Goal: Transaction & Acquisition: Purchase product/service

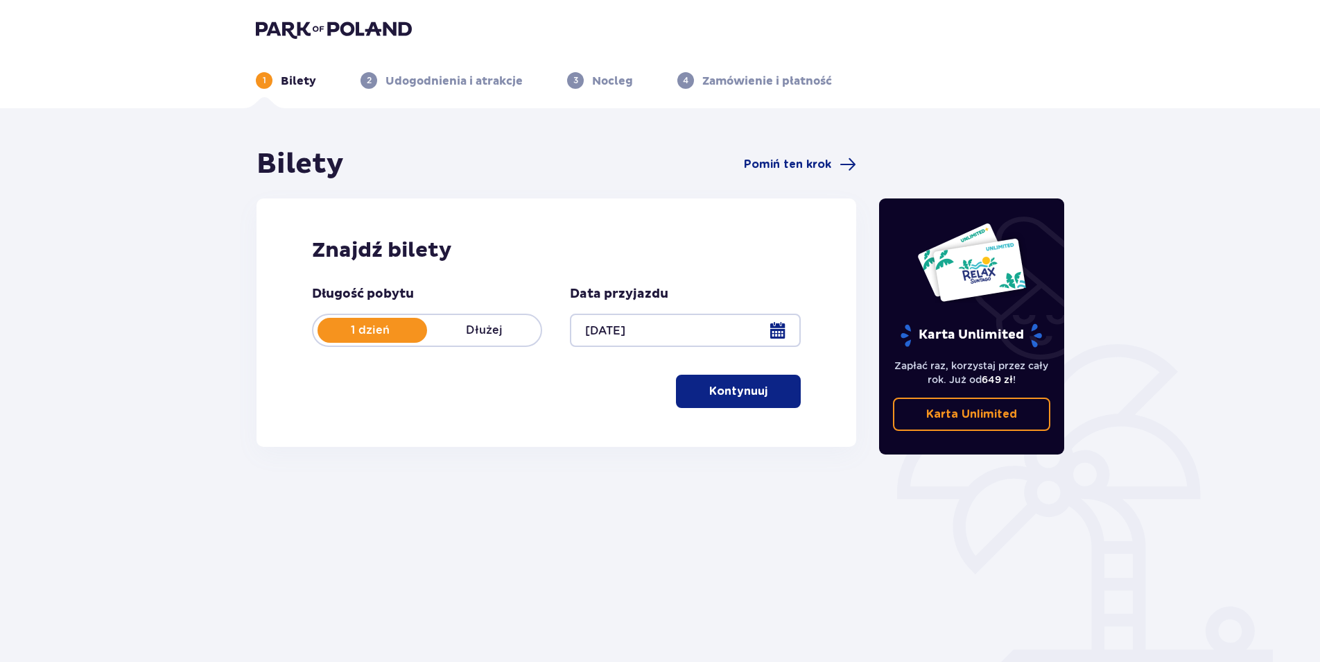
click at [769, 395] on span "button" at bounding box center [770, 391] width 17 height 17
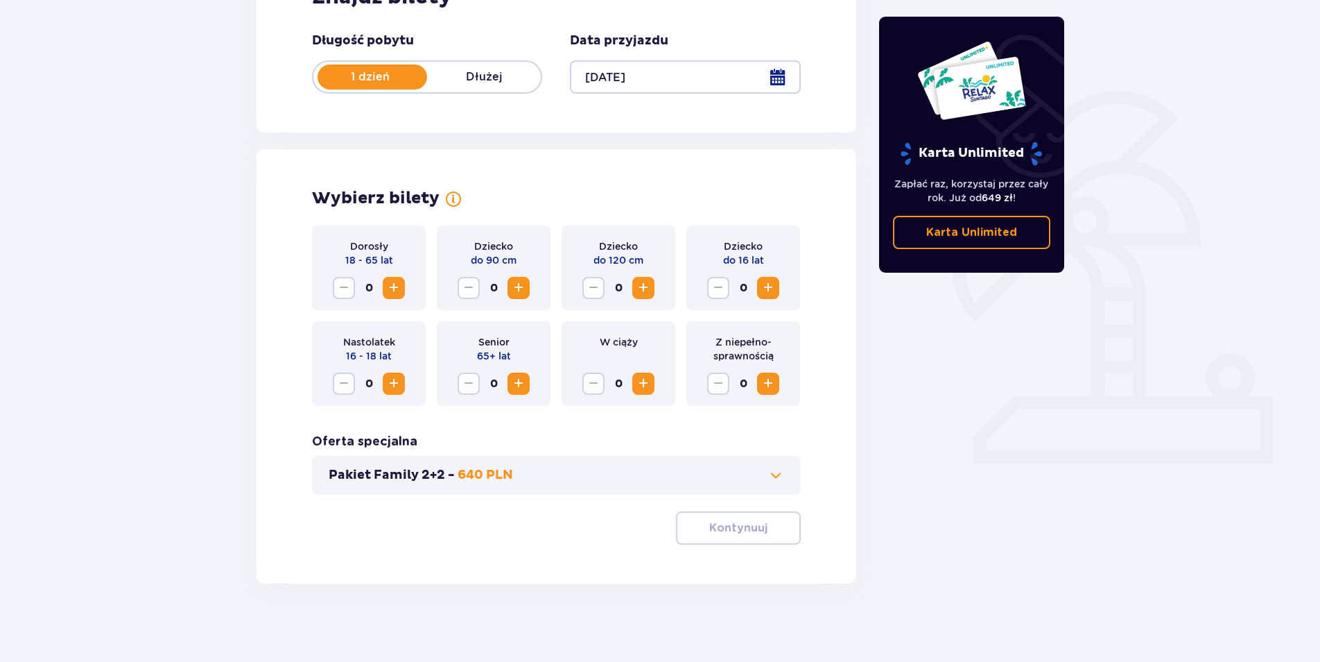
scroll to position [258, 0]
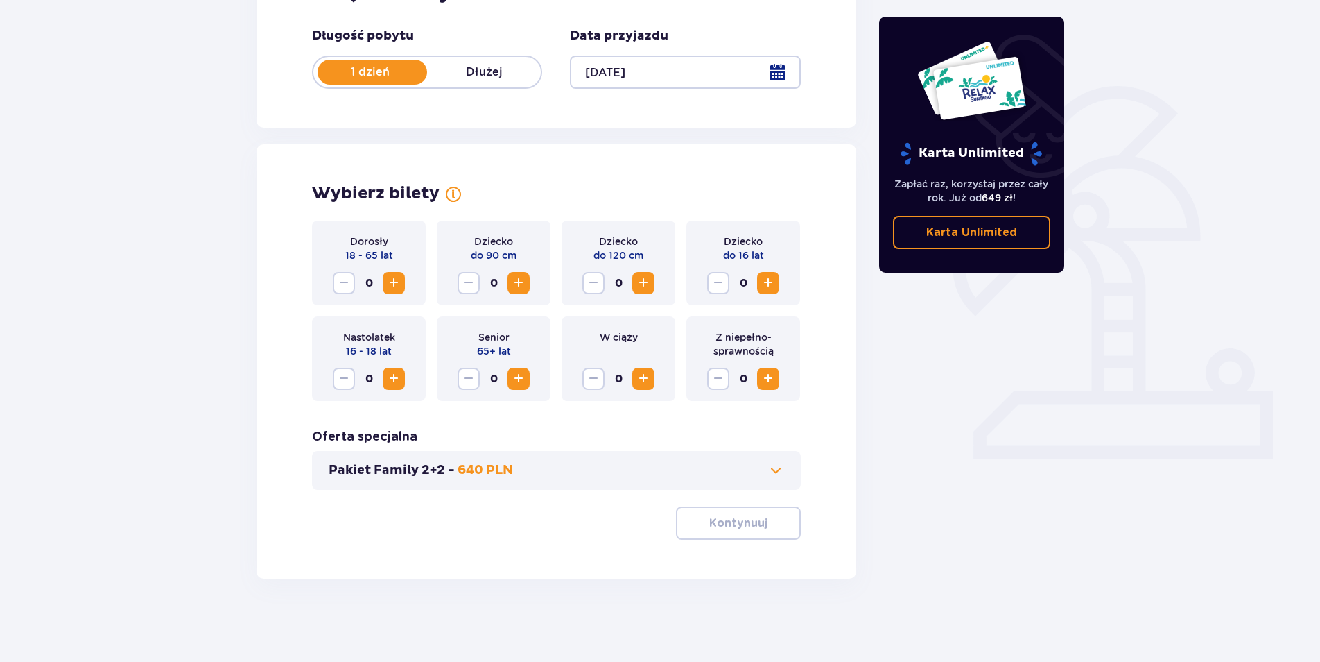
click at [398, 275] on span "Zwiększ" at bounding box center [394, 283] width 17 height 17
click at [741, 527] on p "Kontynuuj" at bounding box center [738, 522] width 58 height 15
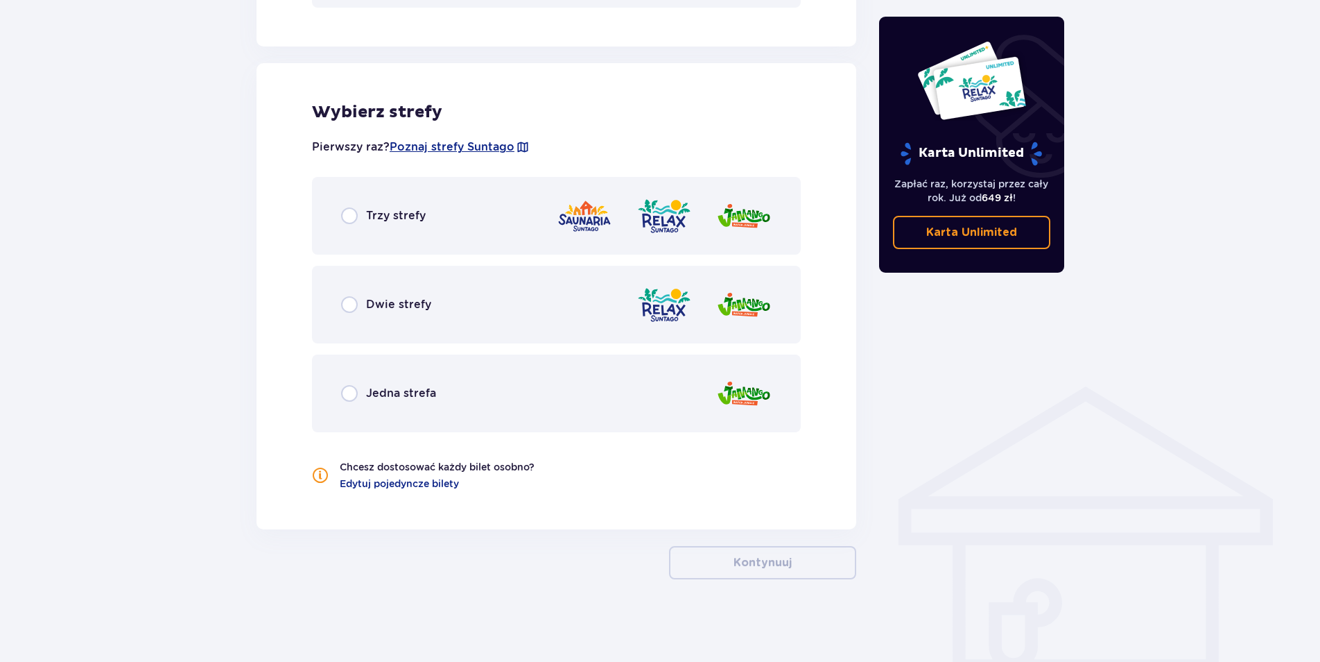
scroll to position [741, 0]
click at [369, 199] on div "Trzy strefy" at bounding box center [556, 215] width 489 height 78
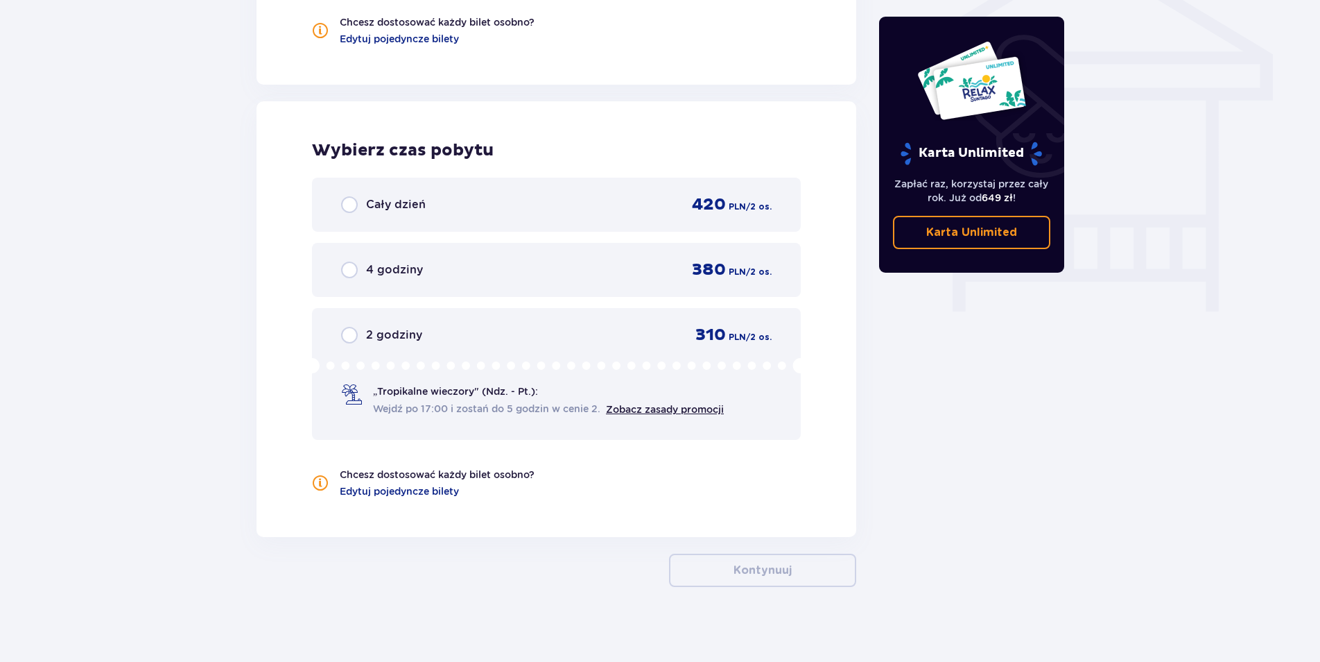
scroll to position [1193, 0]
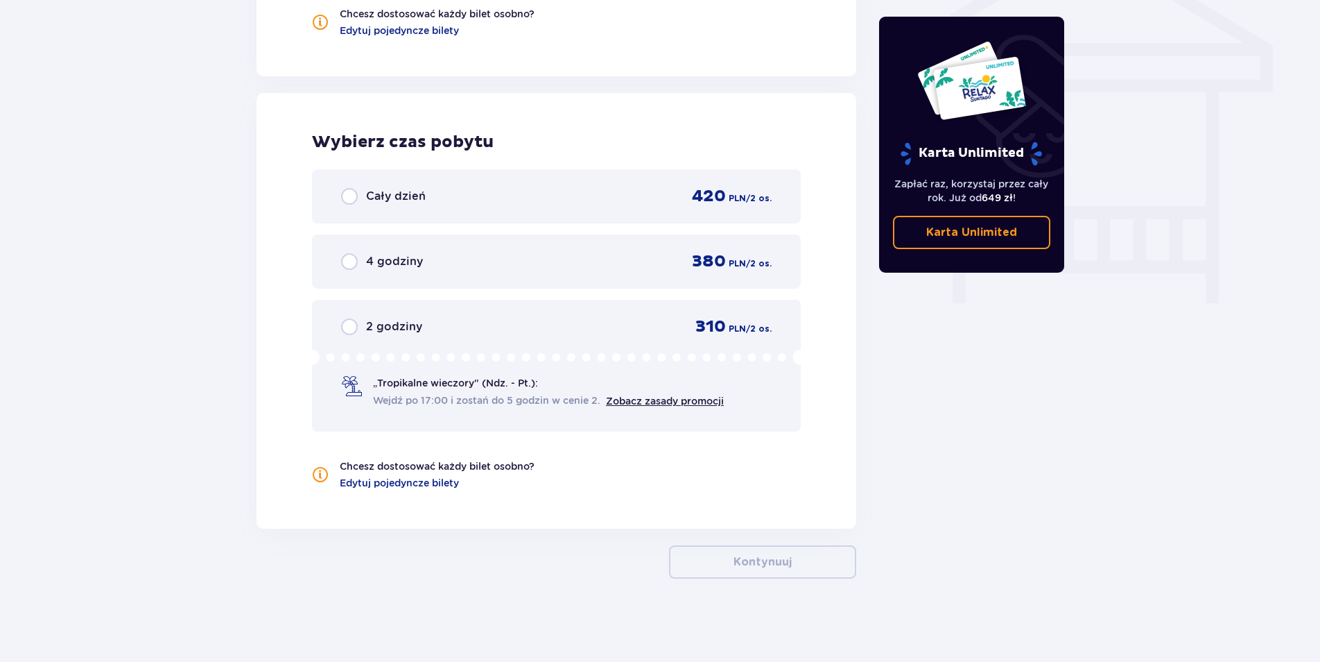
click at [369, 199] on span "Cały dzień" at bounding box center [396, 196] width 60 height 15
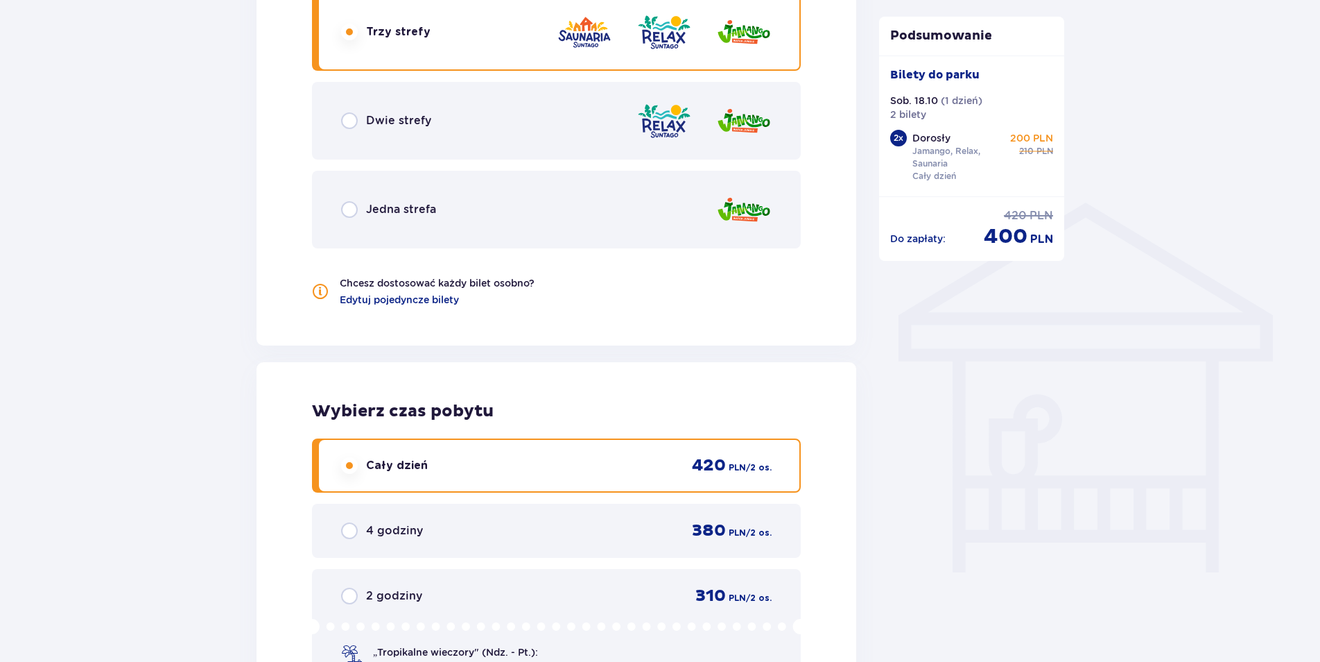
scroll to position [1062, 0]
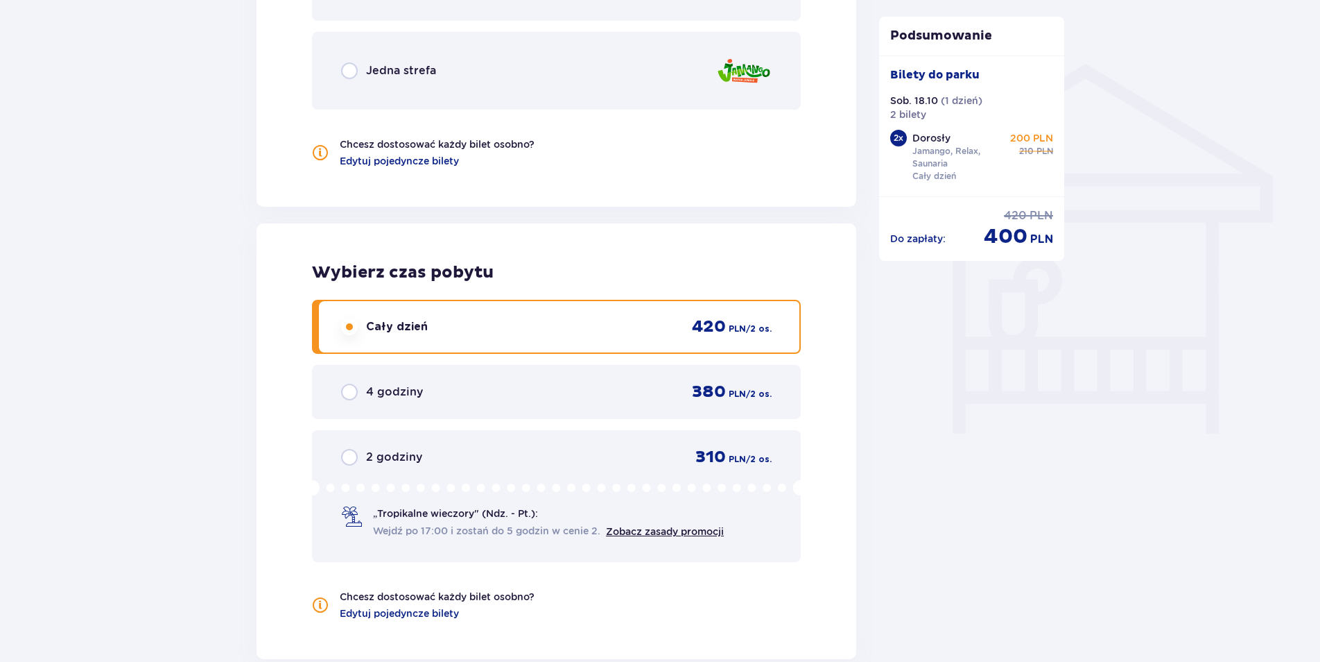
click at [530, 515] on span "„Tropikalne wieczory" (Ndz. - Pt.):" at bounding box center [455, 513] width 165 height 14
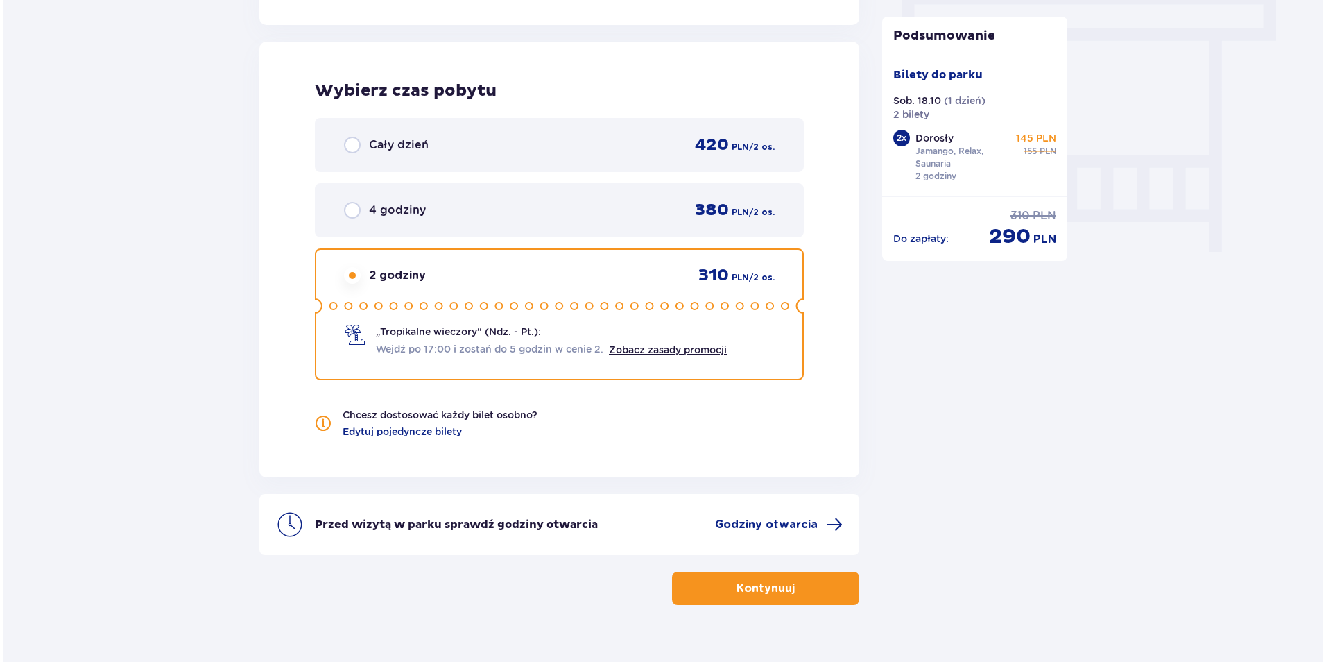
scroll to position [1270, 0]
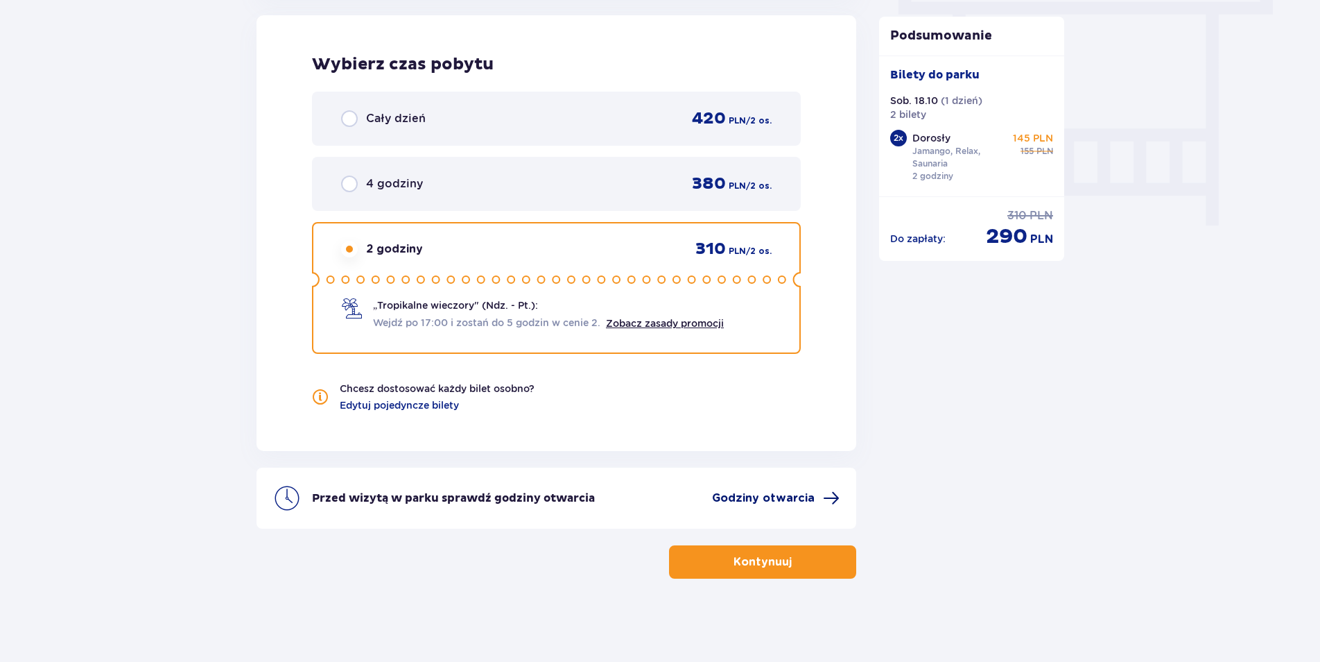
click at [761, 500] on span "Godziny otwarcia" at bounding box center [763, 497] width 103 height 15
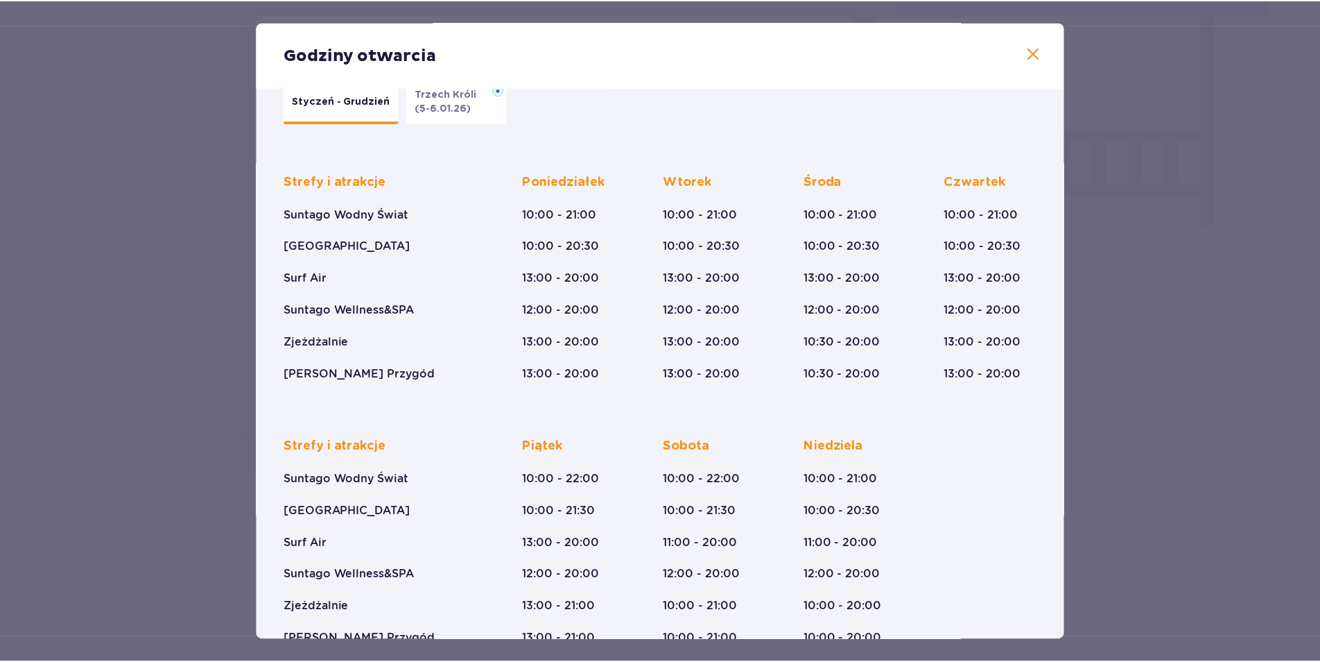
scroll to position [72, 0]
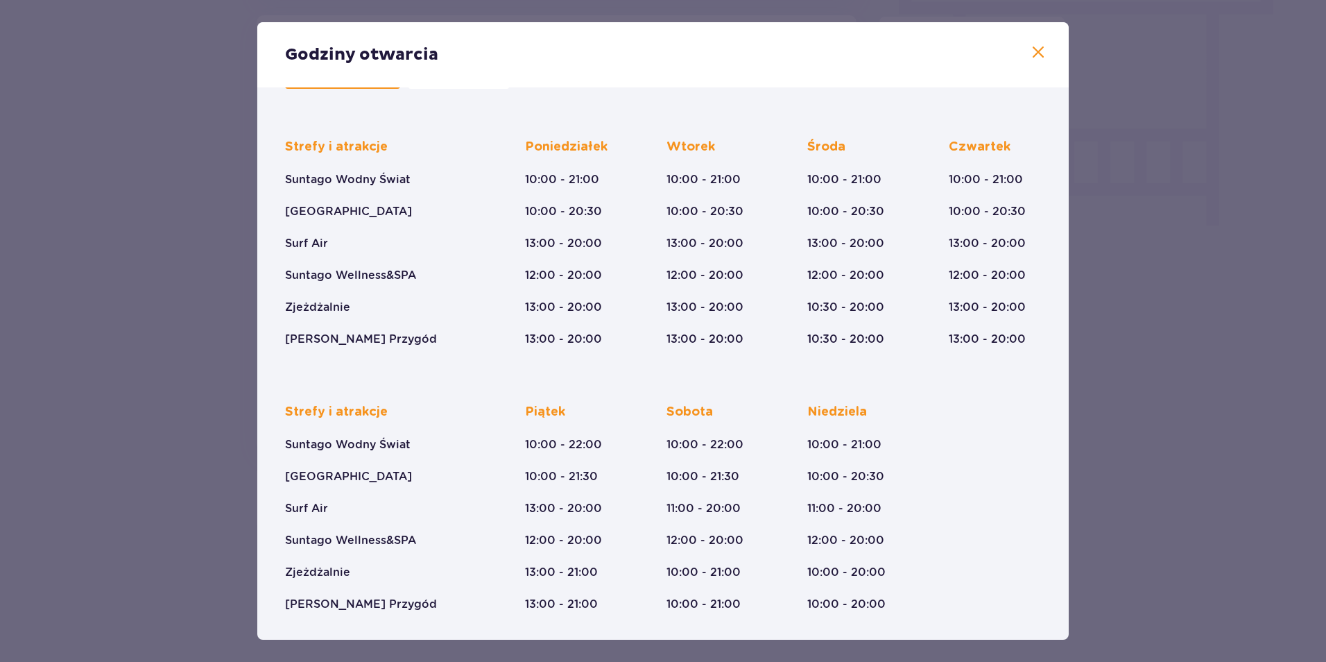
click at [1036, 53] on span at bounding box center [1038, 52] width 17 height 17
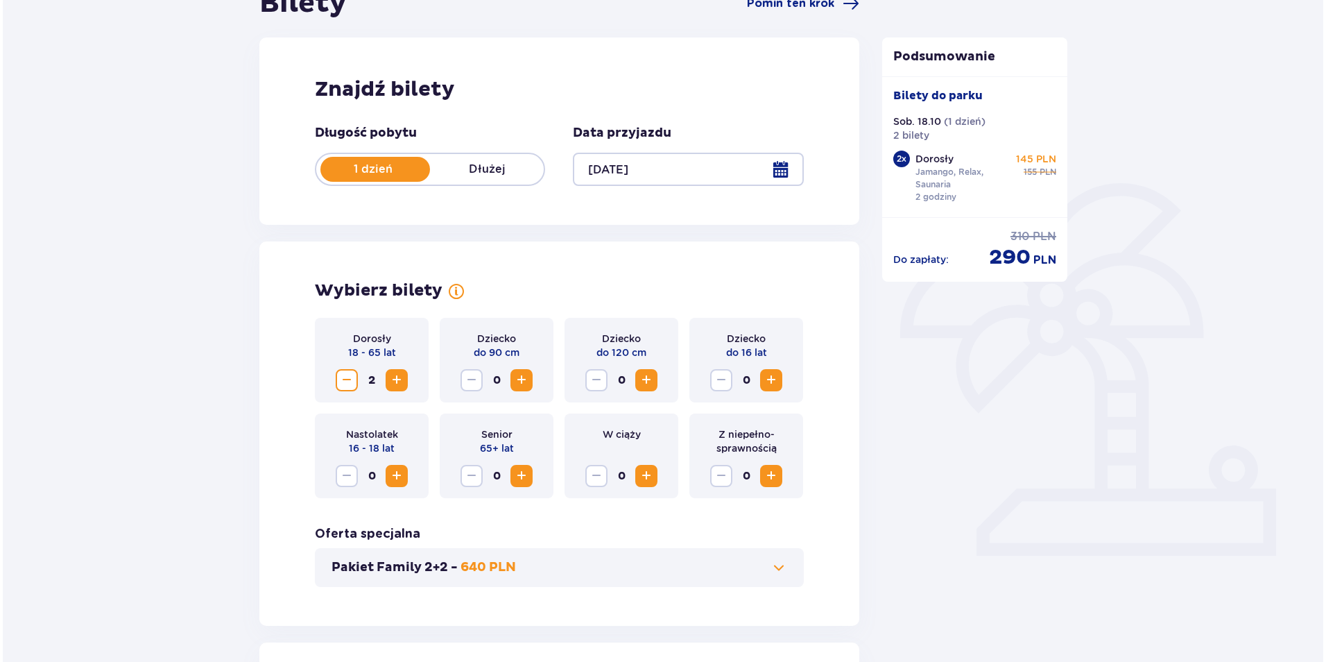
scroll to position [92, 0]
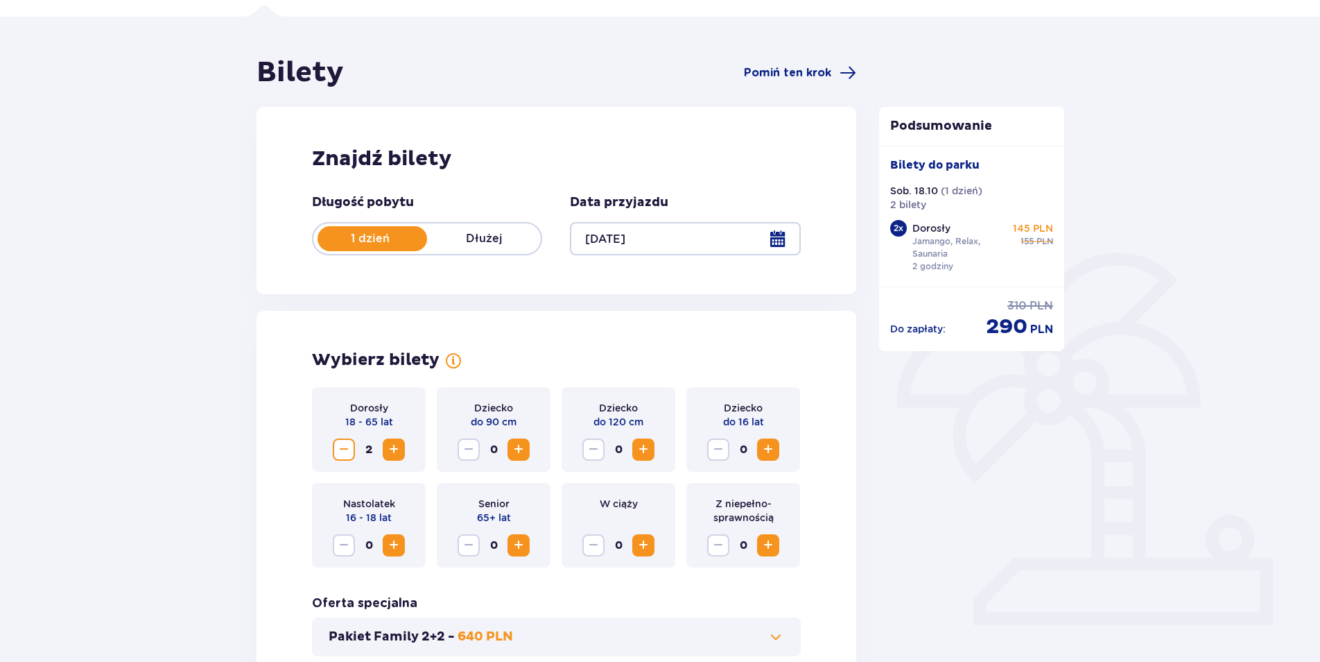
click at [623, 241] on div at bounding box center [685, 238] width 230 height 33
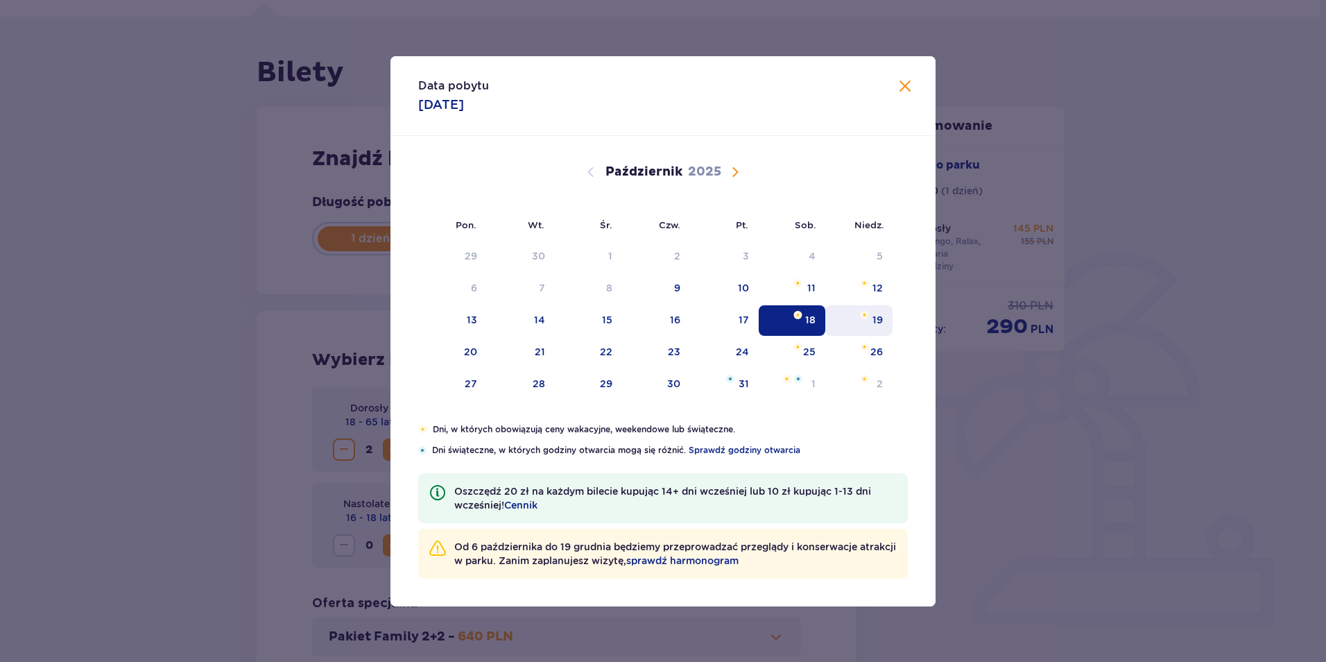
click at [861, 317] on img "niedziela, 19 października 2025" at bounding box center [864, 315] width 9 height 8
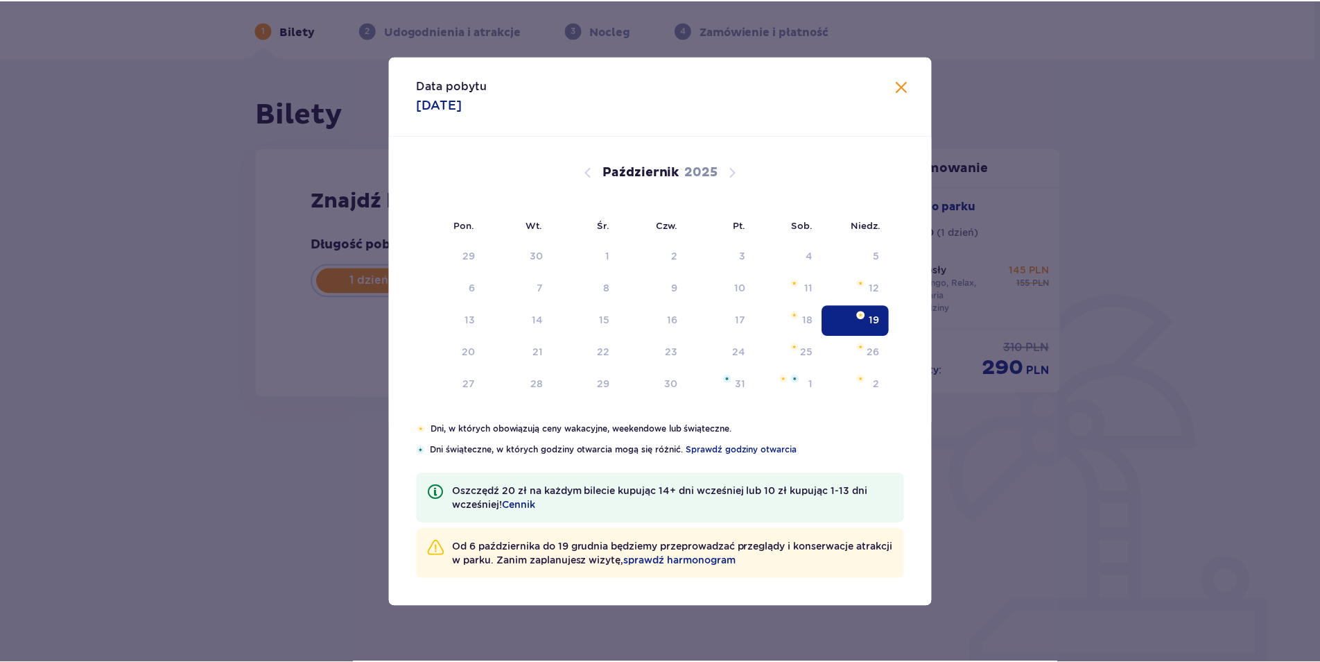
scroll to position [50, 0]
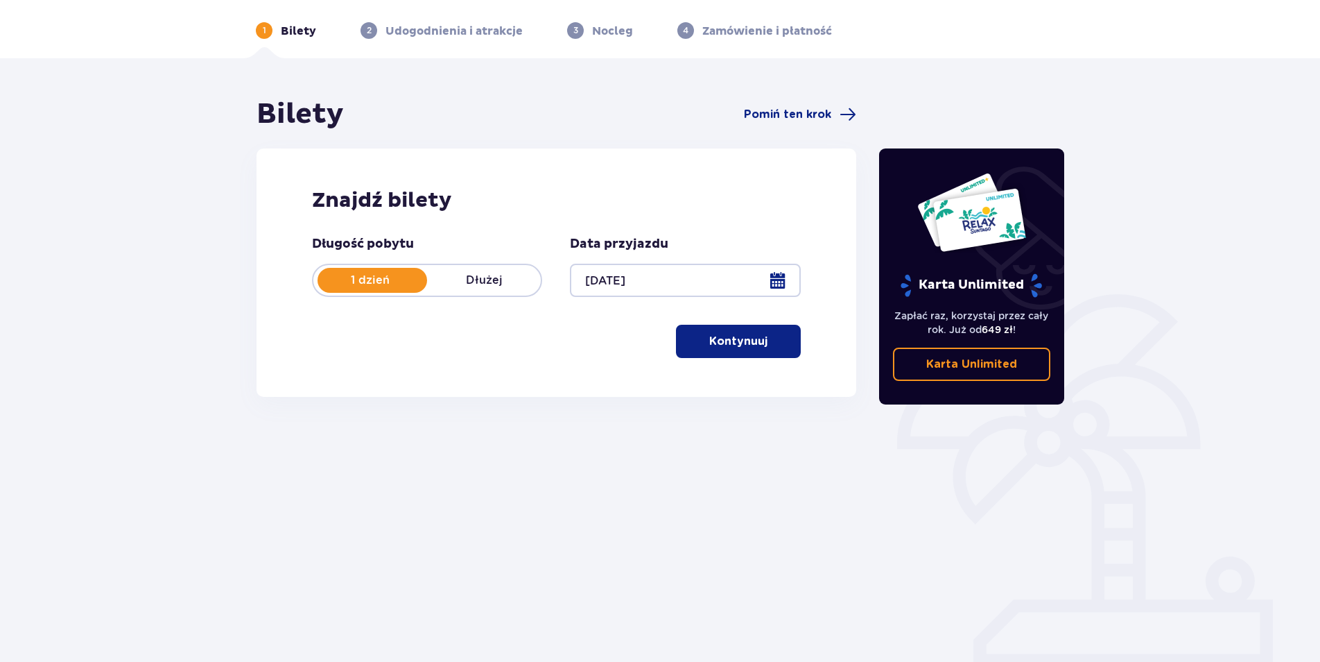
click at [735, 326] on button "Kontynuuj" at bounding box center [738, 341] width 125 height 33
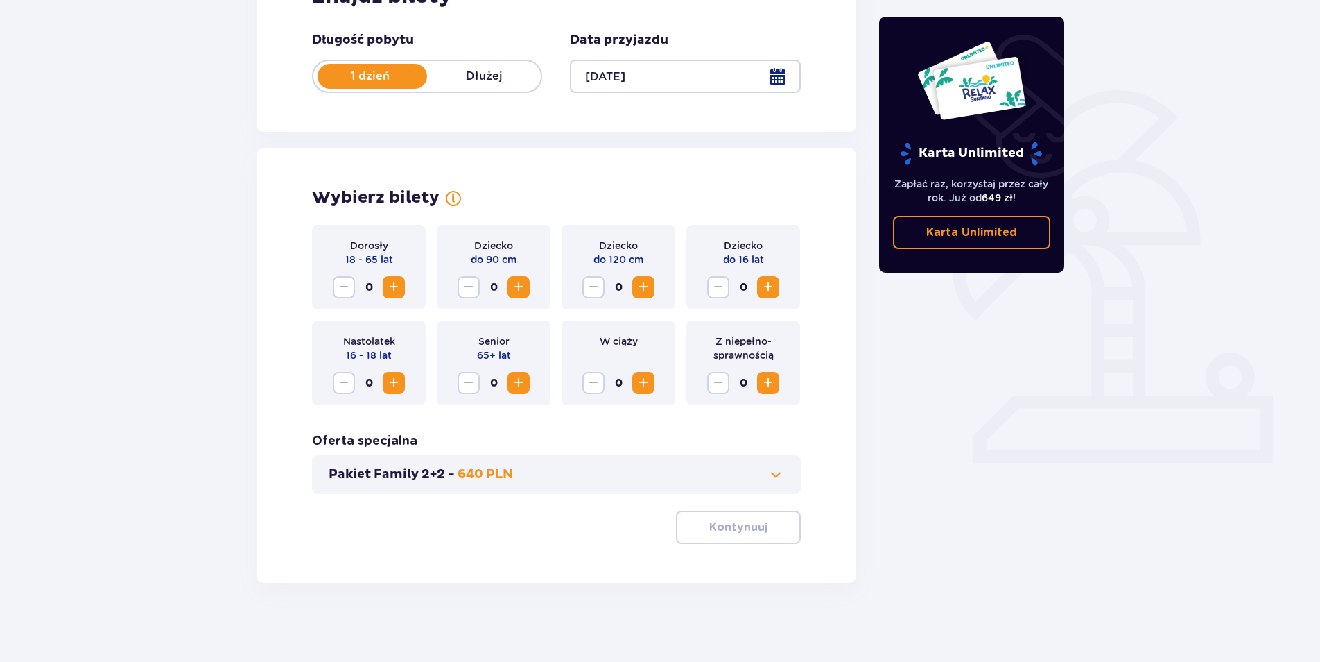
scroll to position [258, 0]
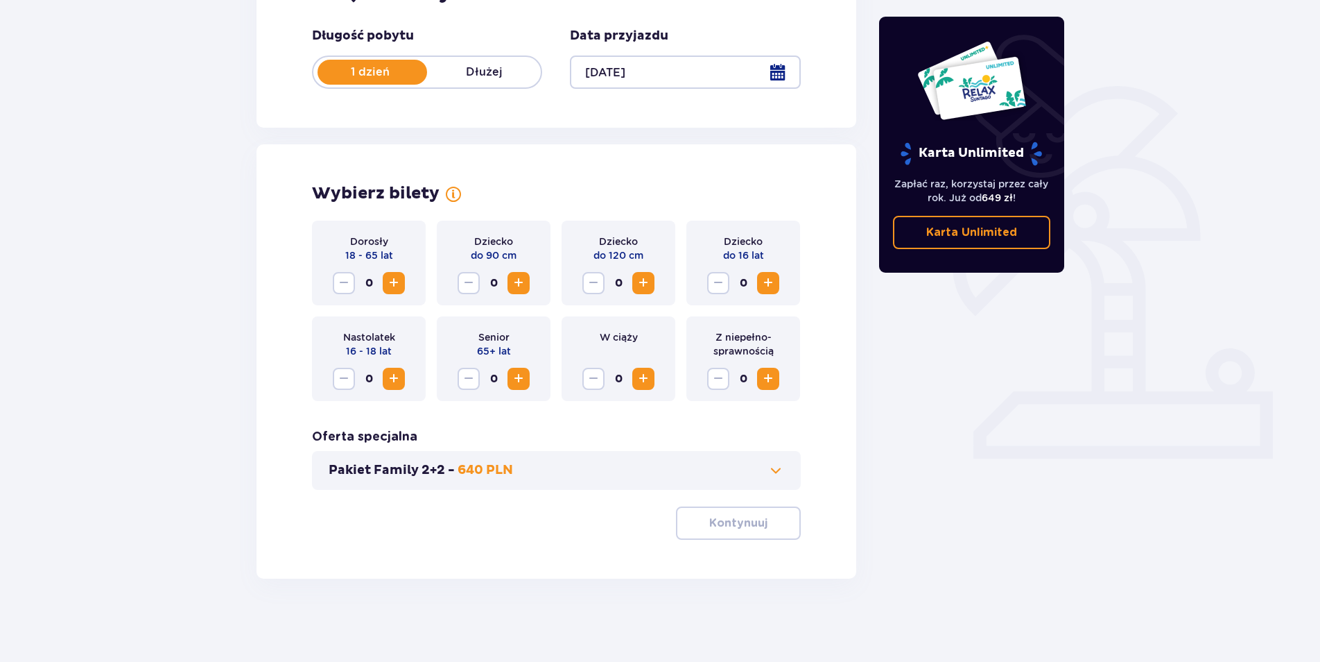
click at [400, 281] on span "Zwiększ" at bounding box center [394, 283] width 17 height 17
click at [751, 517] on p "Kontynuuj" at bounding box center [738, 522] width 58 height 15
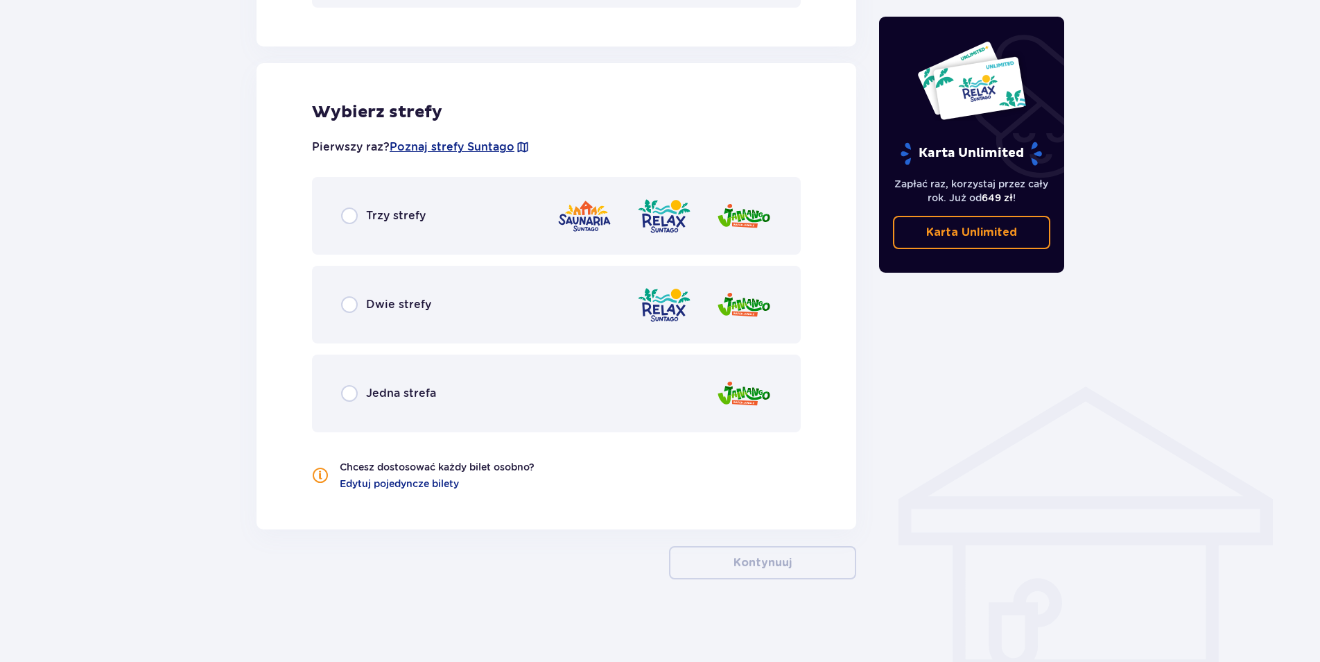
scroll to position [741, 0]
click at [365, 222] on div "Trzy strefy" at bounding box center [383, 215] width 85 height 17
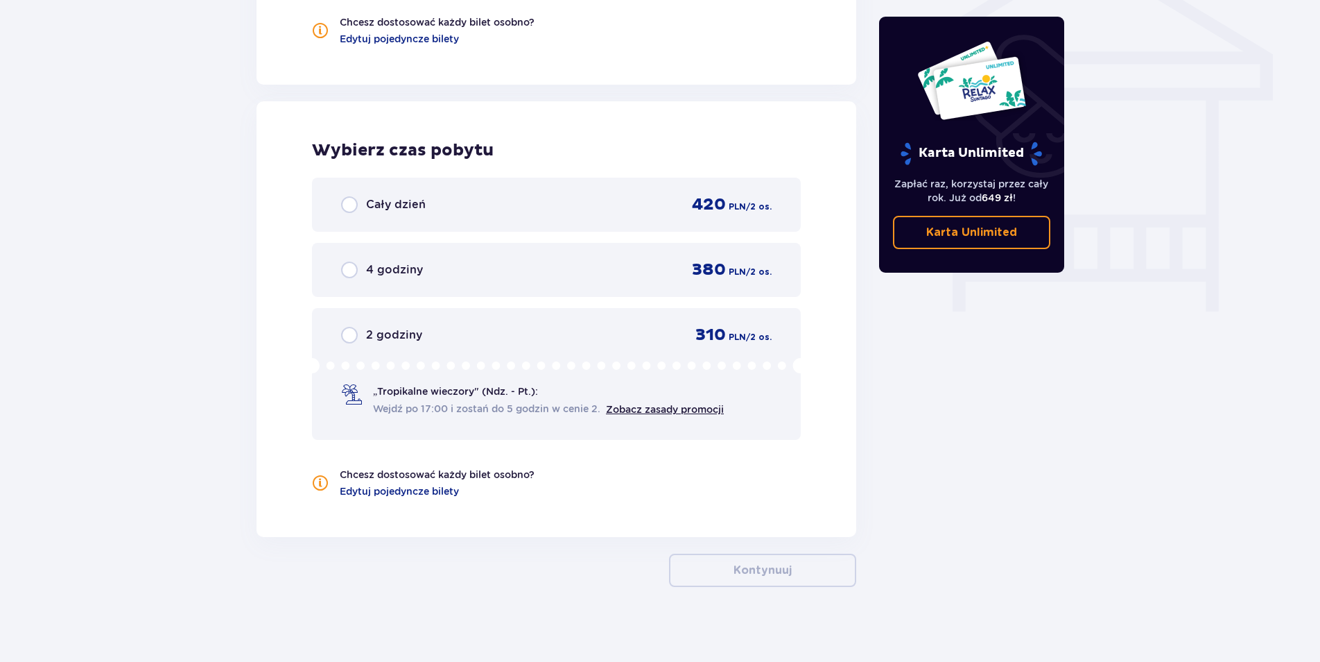
scroll to position [1193, 0]
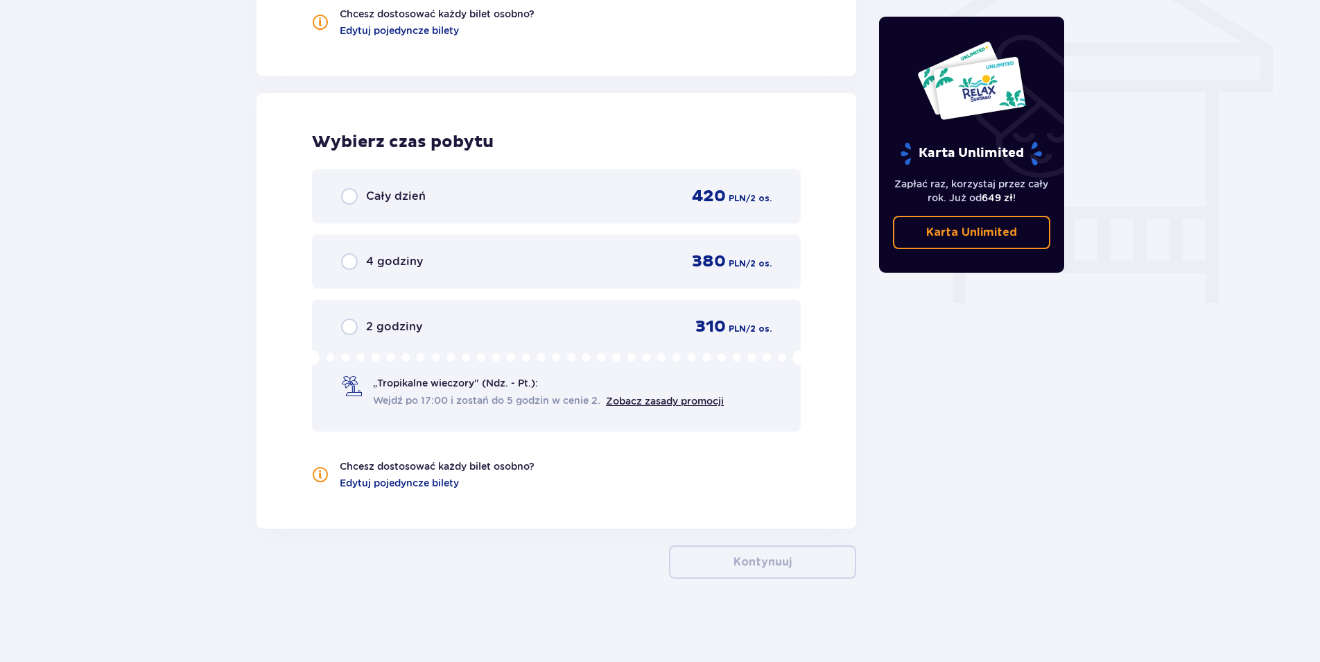
click at [483, 327] on div "2 godziny 310 PLN / 2 os." at bounding box center [556, 326] width 431 height 21
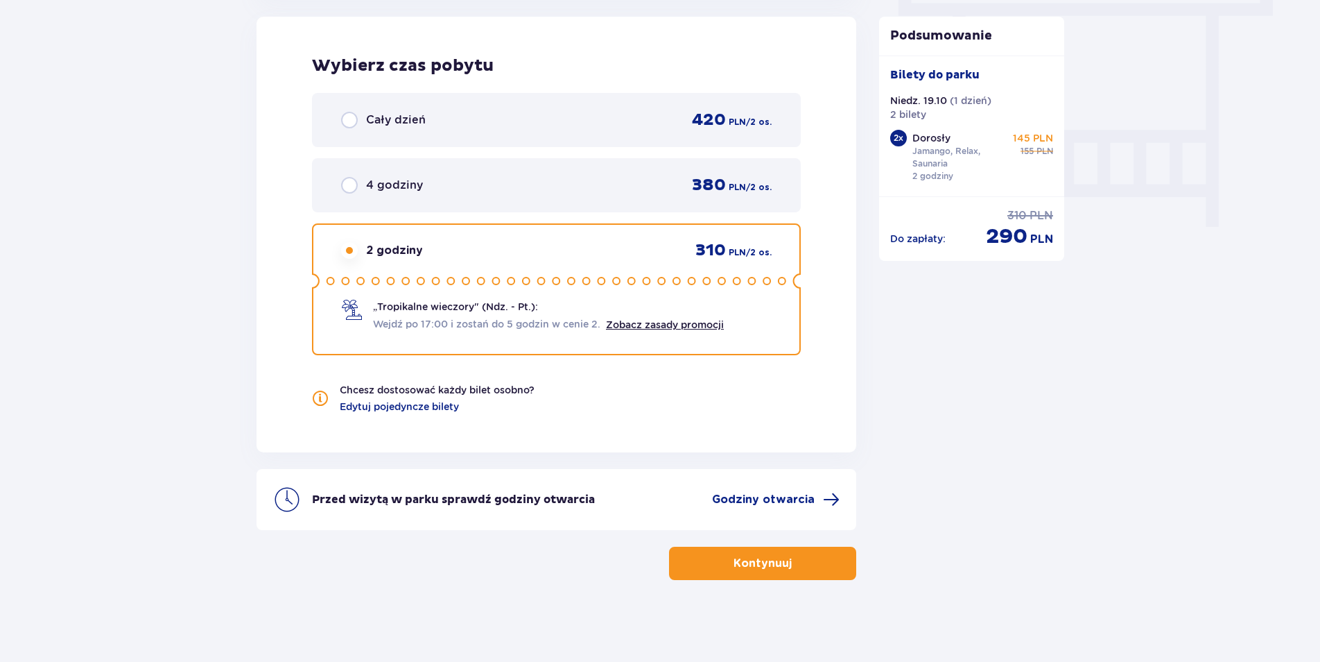
scroll to position [1270, 0]
click at [600, 135] on div "Cały dzień 420 PLN / 2 os." at bounding box center [556, 119] width 489 height 54
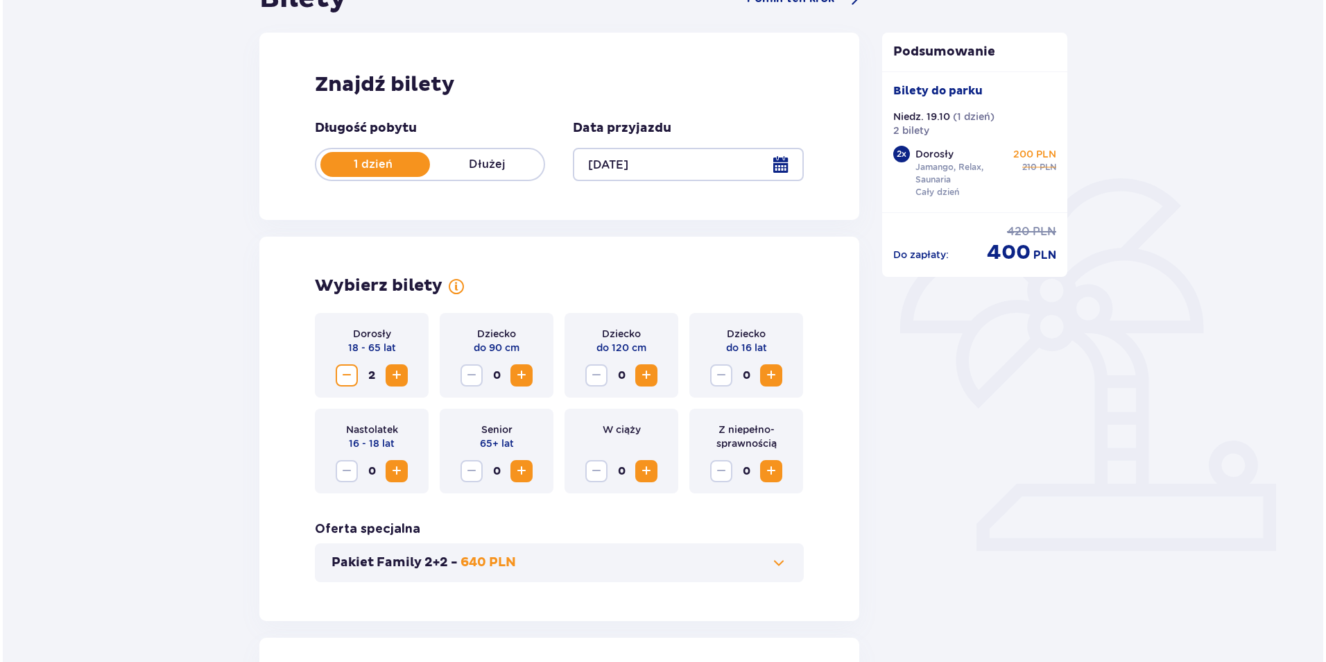
scroll to position [161, 0]
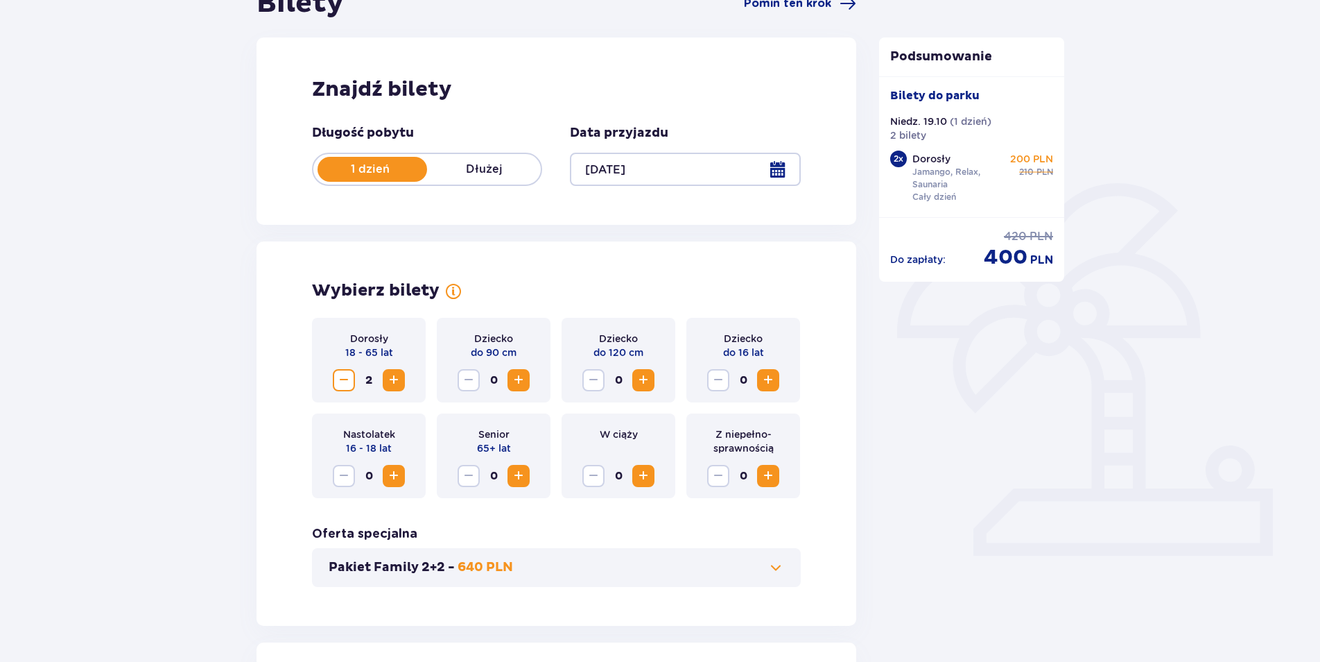
click at [683, 157] on div at bounding box center [685, 169] width 230 height 33
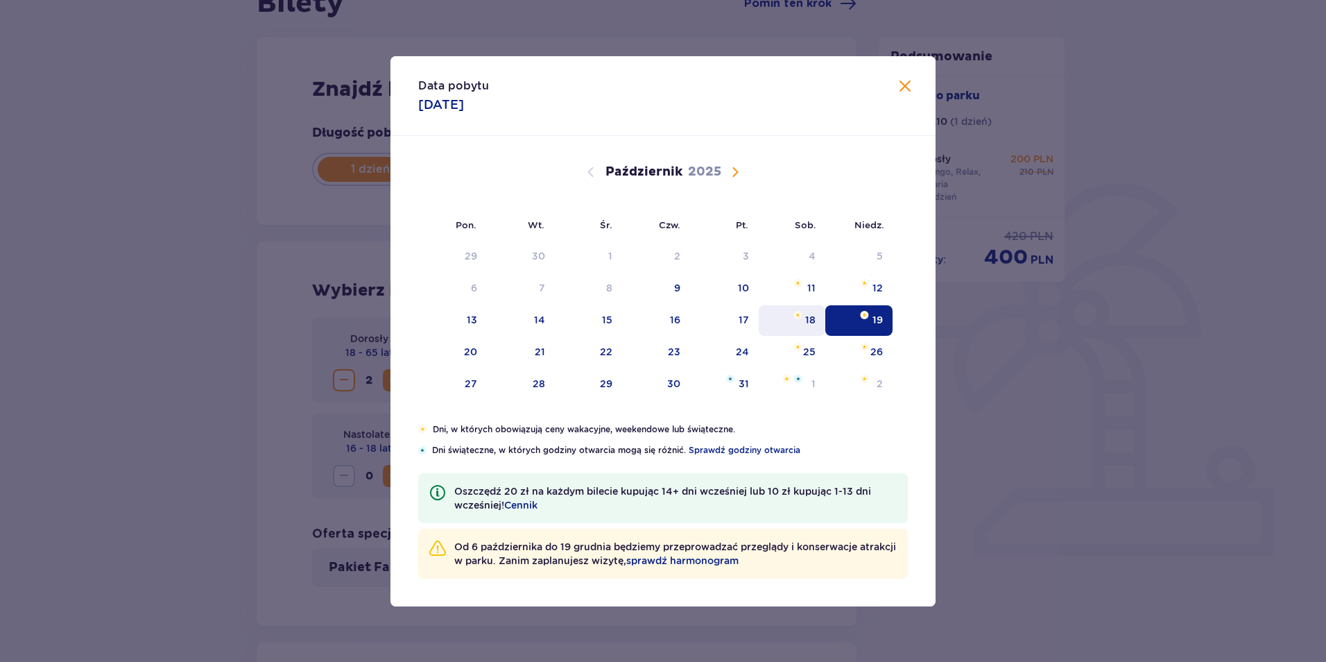
click at [789, 321] on div "18" at bounding box center [792, 320] width 67 height 31
type input "18.10.25"
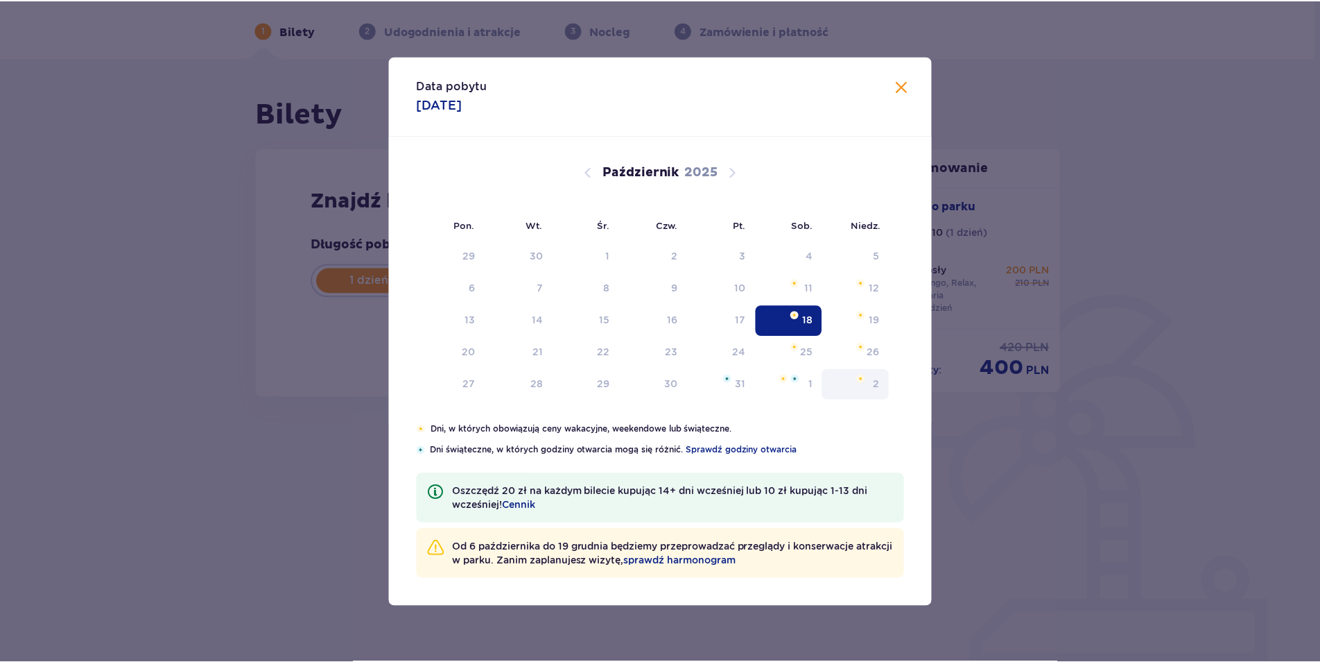
scroll to position [50, 0]
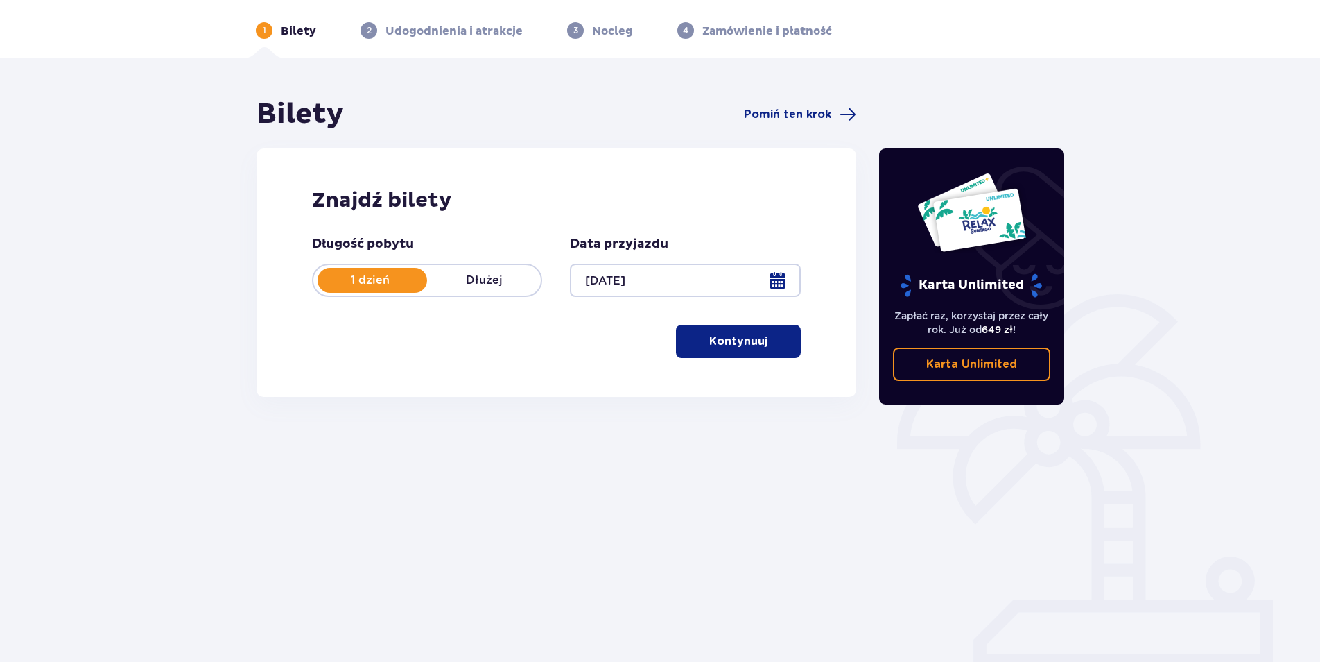
click at [757, 343] on button "Kontynuuj" at bounding box center [738, 341] width 125 height 33
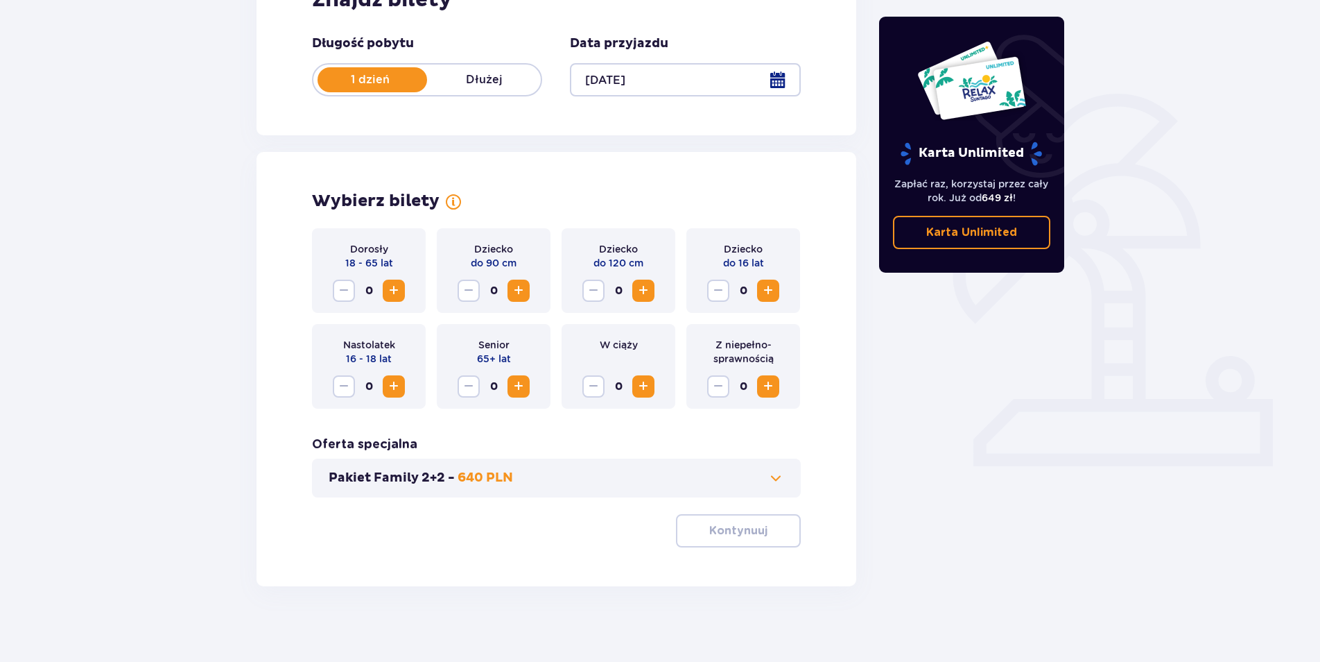
scroll to position [258, 0]
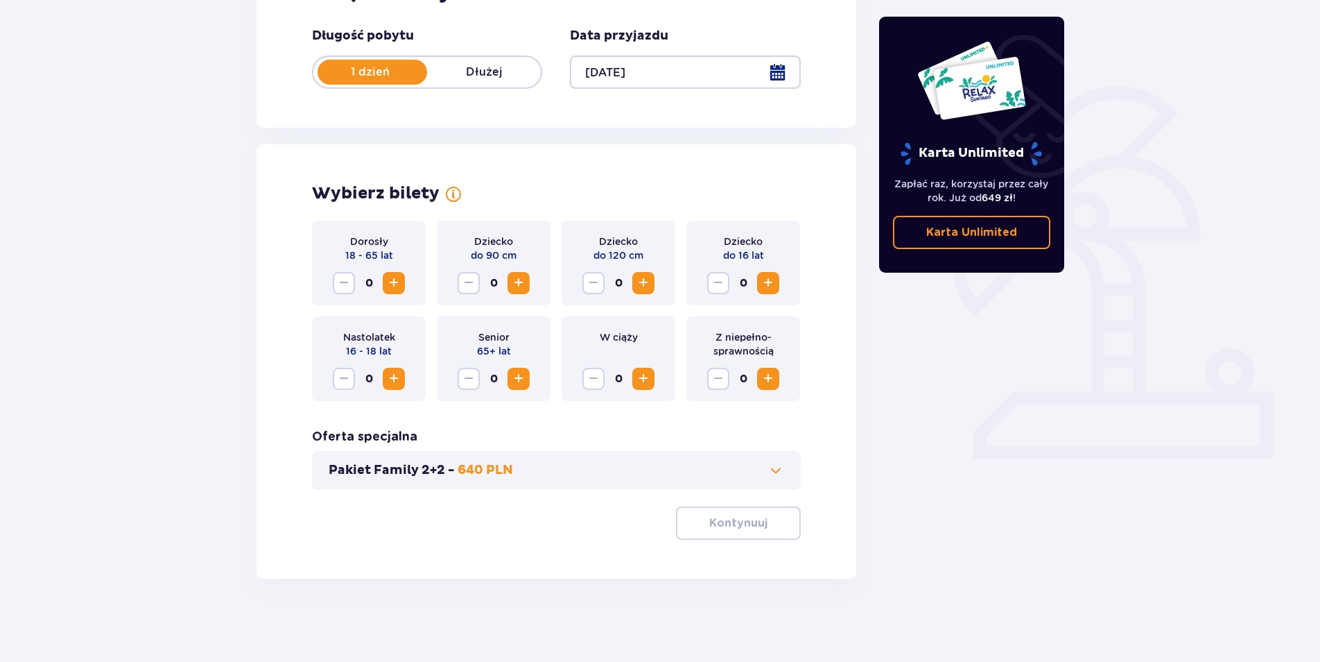
click at [782, 63] on div at bounding box center [685, 71] width 230 height 33
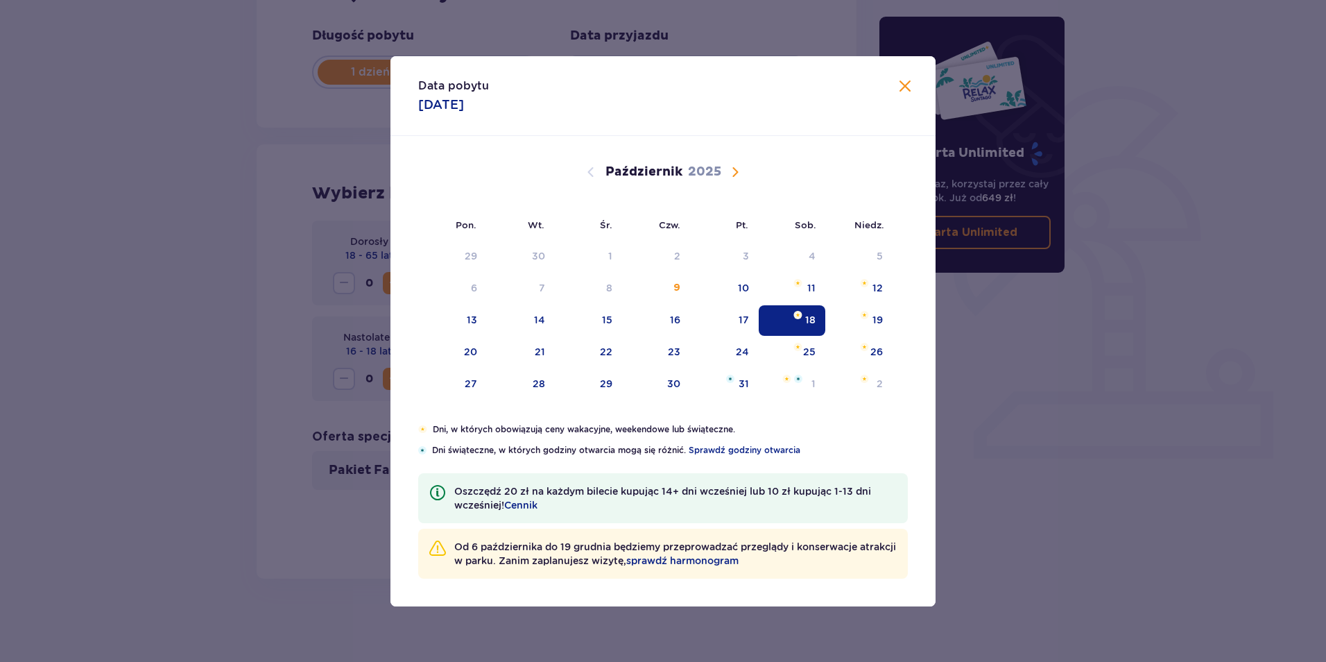
click at [735, 171] on span "Następny miesiąc" at bounding box center [735, 172] width 17 height 17
click at [905, 83] on span "Zamknij" at bounding box center [905, 86] width 17 height 17
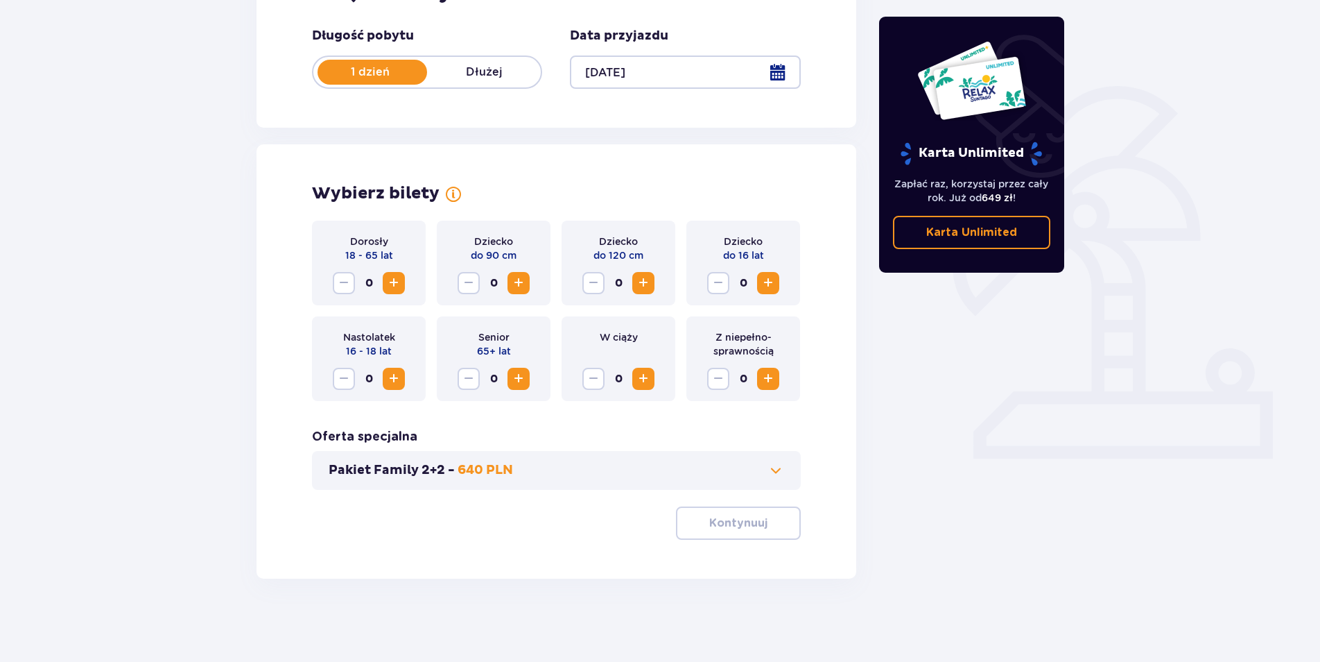
click at [401, 281] on span "Zwiększ" at bounding box center [394, 283] width 17 height 17
click at [401, 280] on span "Zwiększ" at bounding box center [394, 283] width 17 height 17
click at [763, 526] on span "button" at bounding box center [770, 523] width 17 height 17
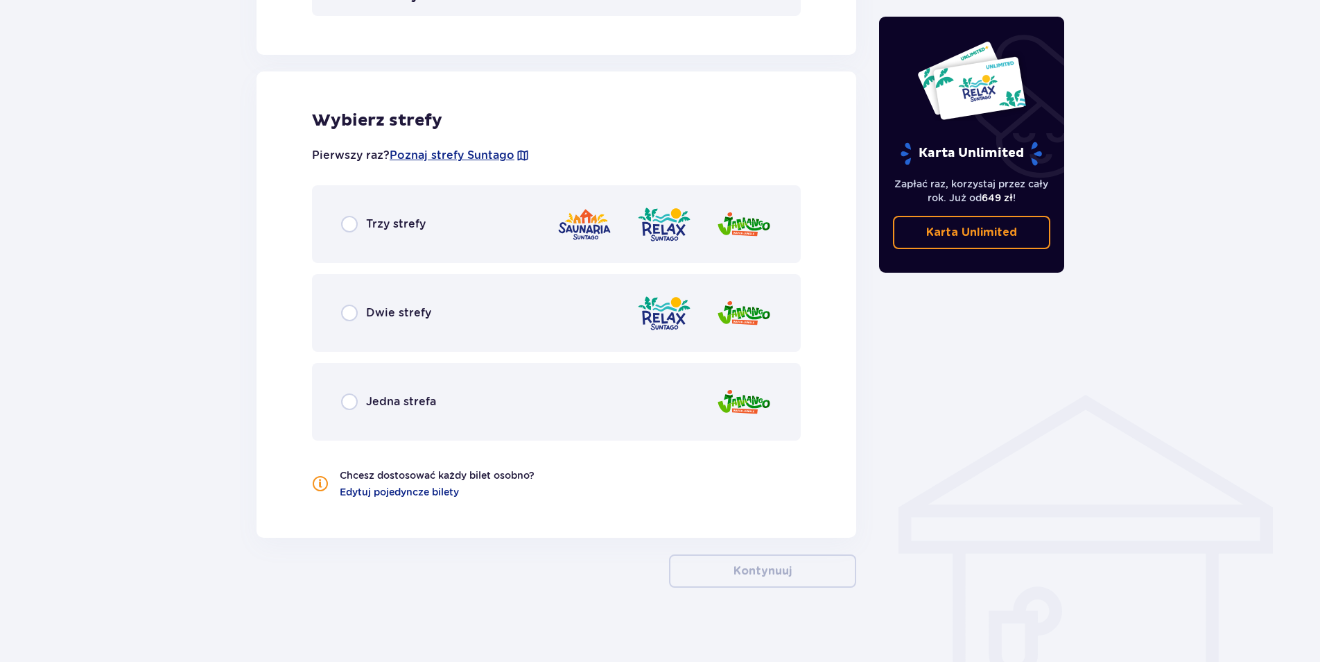
scroll to position [741, 0]
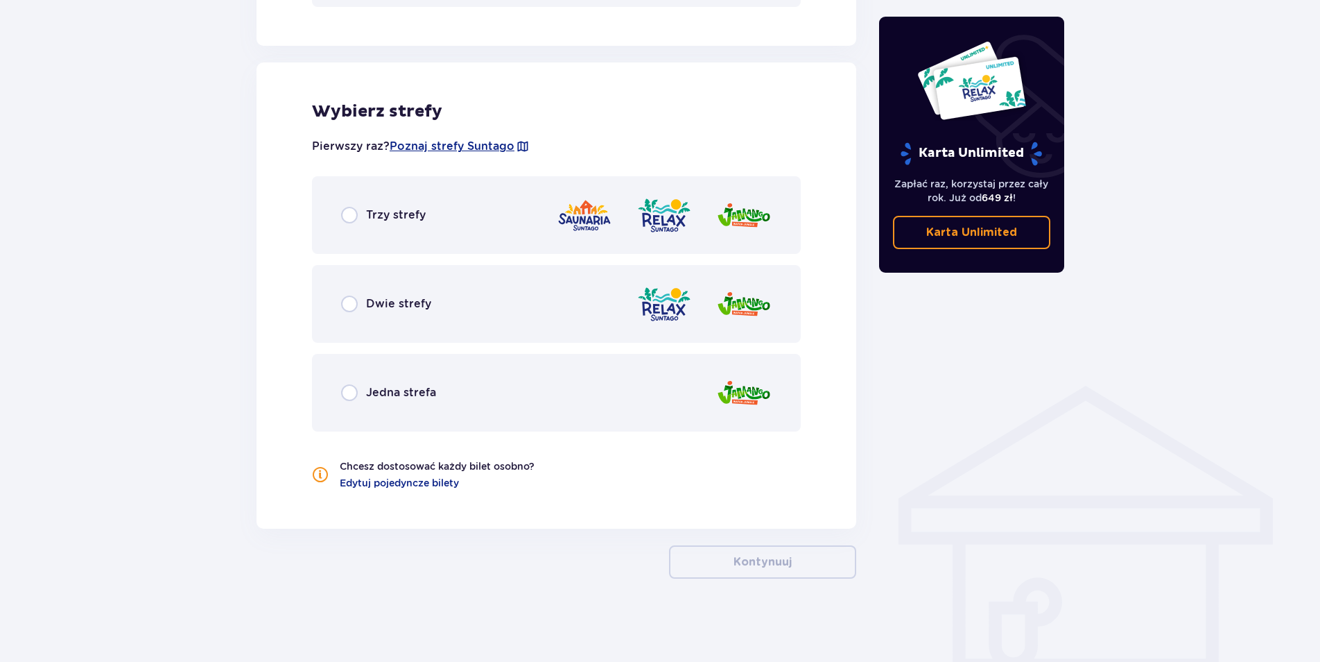
click at [340, 214] on div "Trzy strefy" at bounding box center [556, 215] width 489 height 78
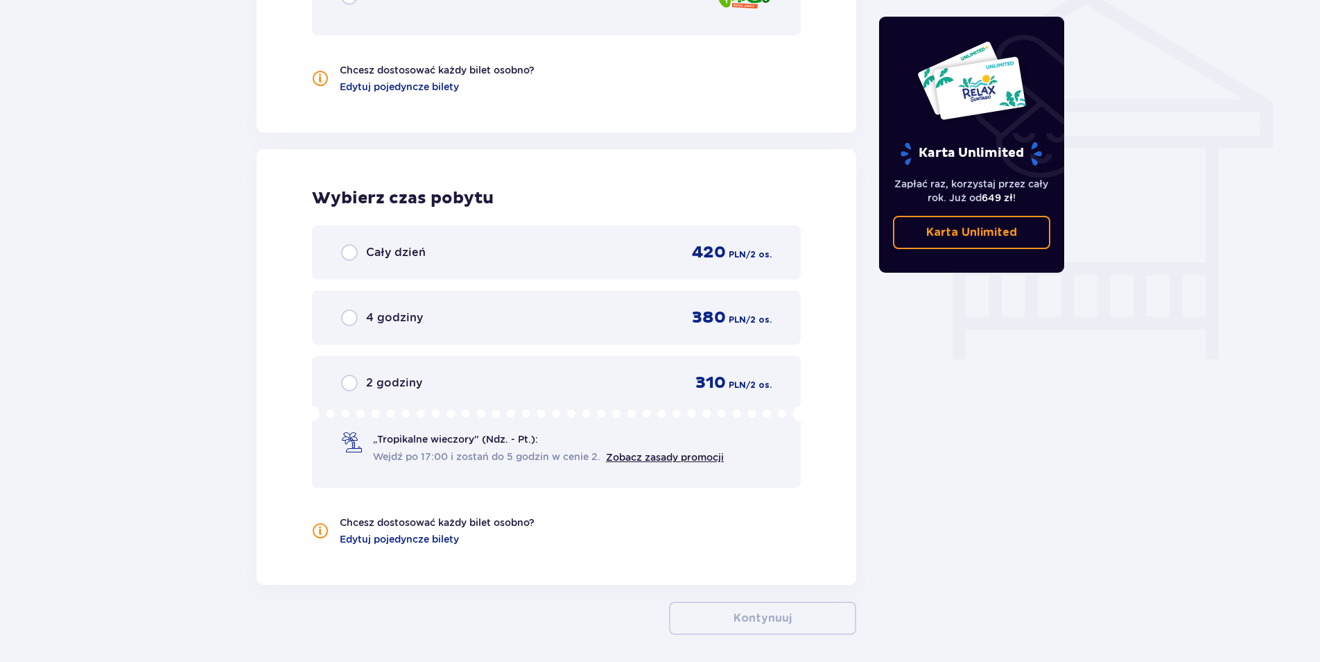
scroll to position [1193, 0]
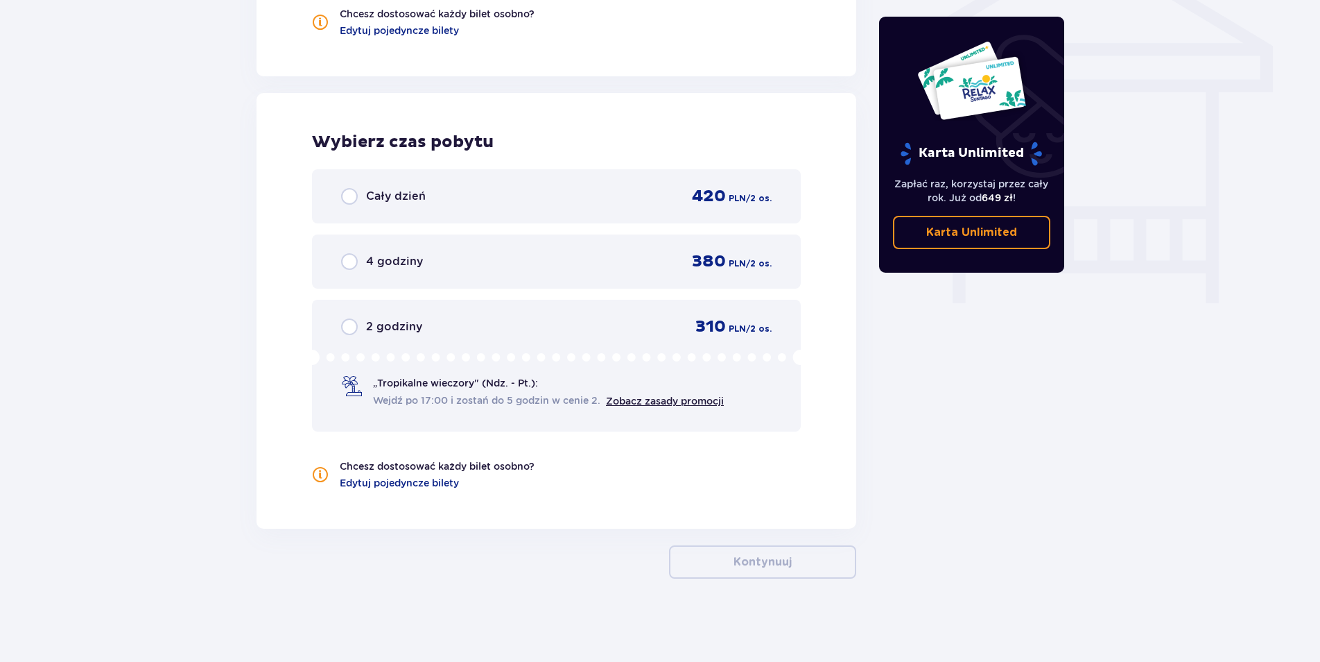
click at [447, 207] on div "Cały dzień 420 PLN / 2 os." at bounding box center [556, 196] width 489 height 54
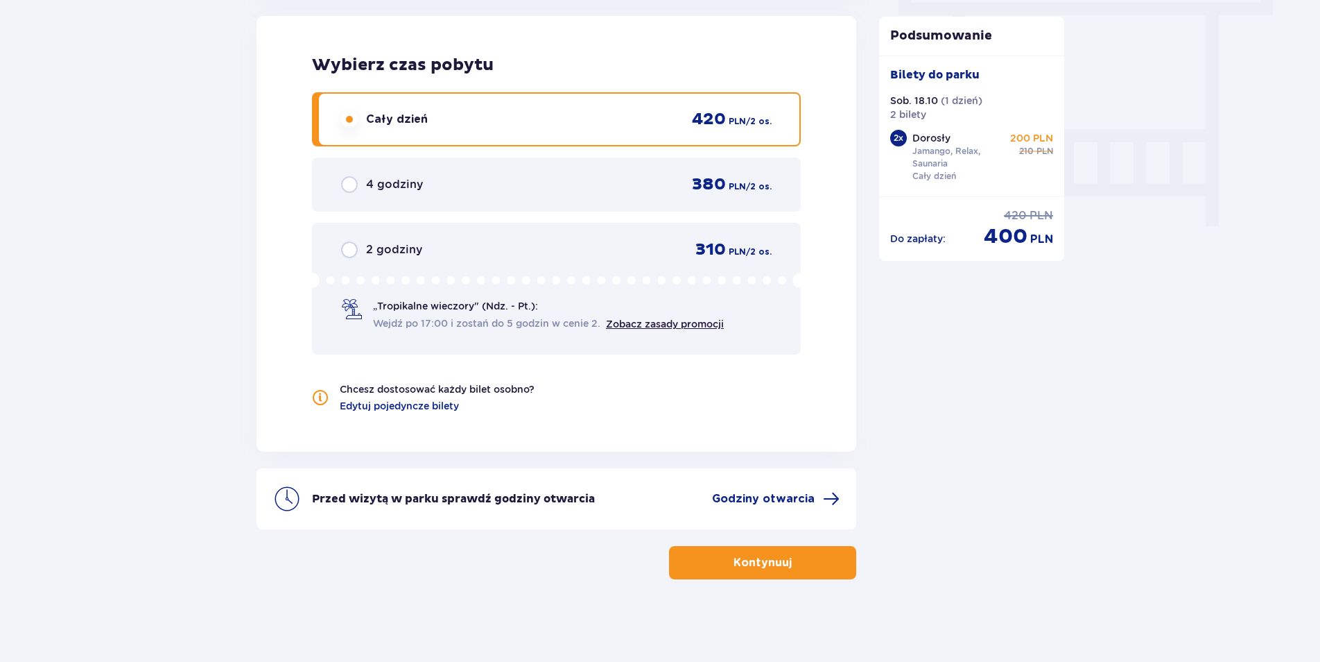
scroll to position [1270, 0]
click at [766, 557] on p "Kontynuuj" at bounding box center [763, 561] width 58 height 15
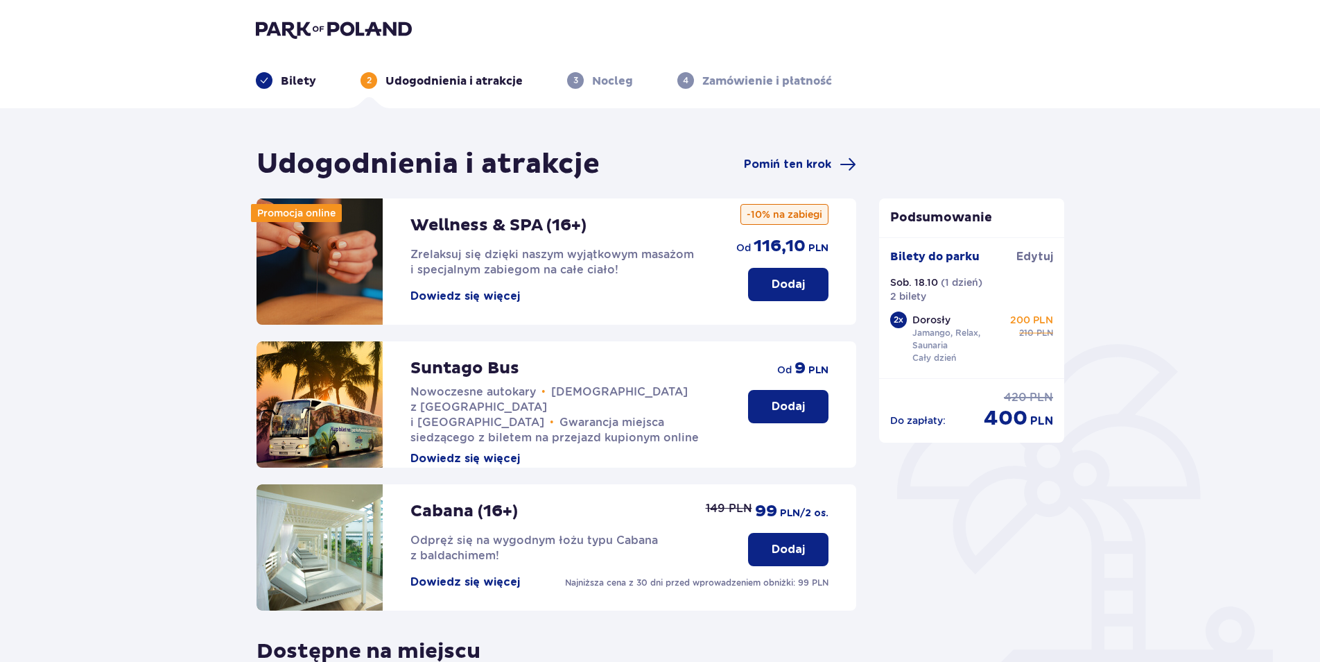
click at [325, 31] on img at bounding box center [334, 28] width 156 height 19
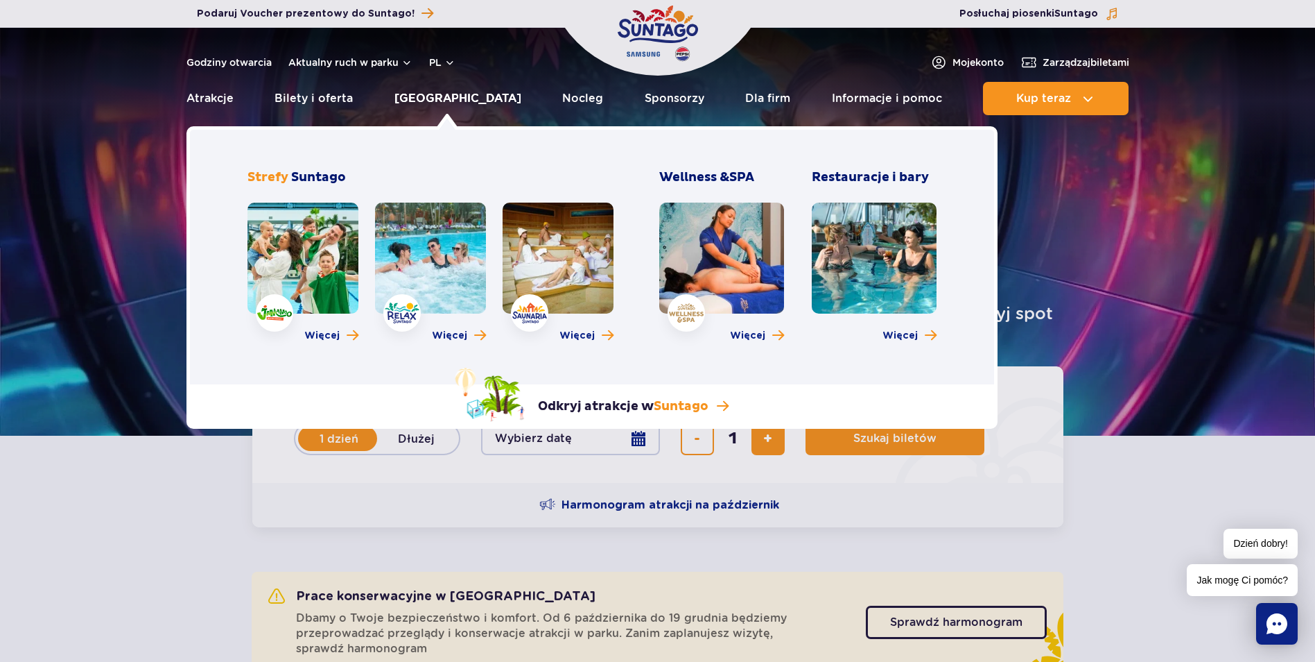
click at [466, 104] on link "[GEOGRAPHIC_DATA]" at bounding box center [458, 98] width 127 height 33
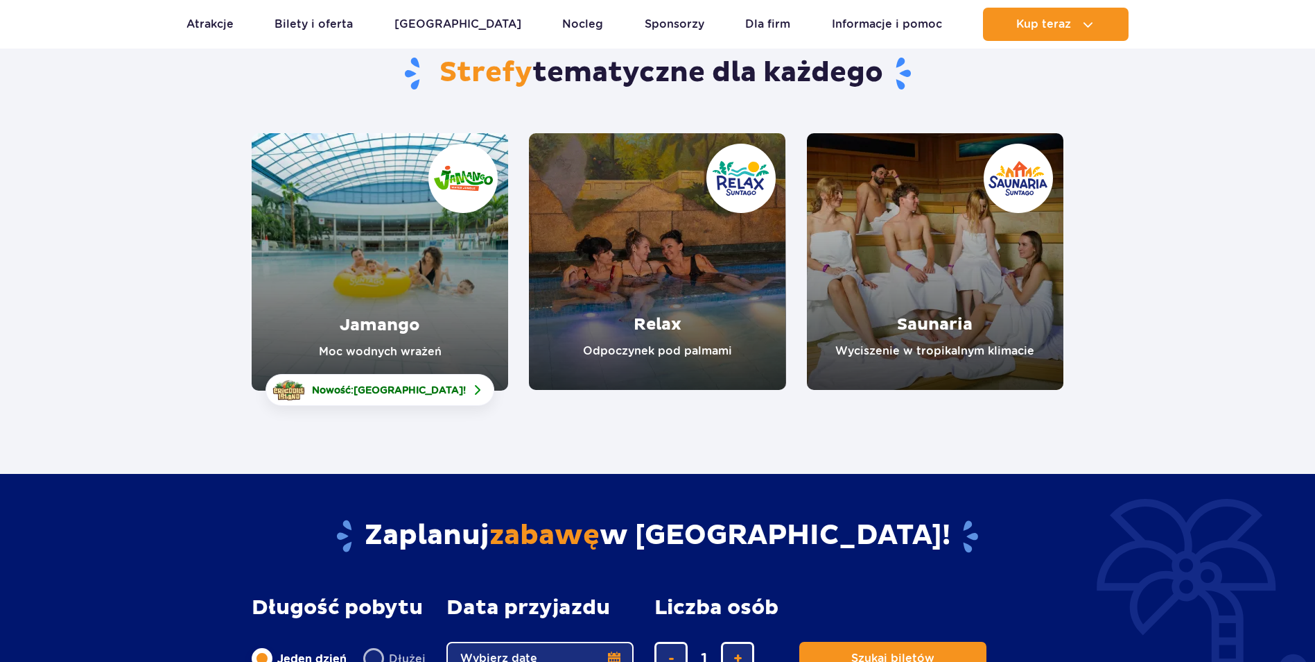
scroll to position [139, 0]
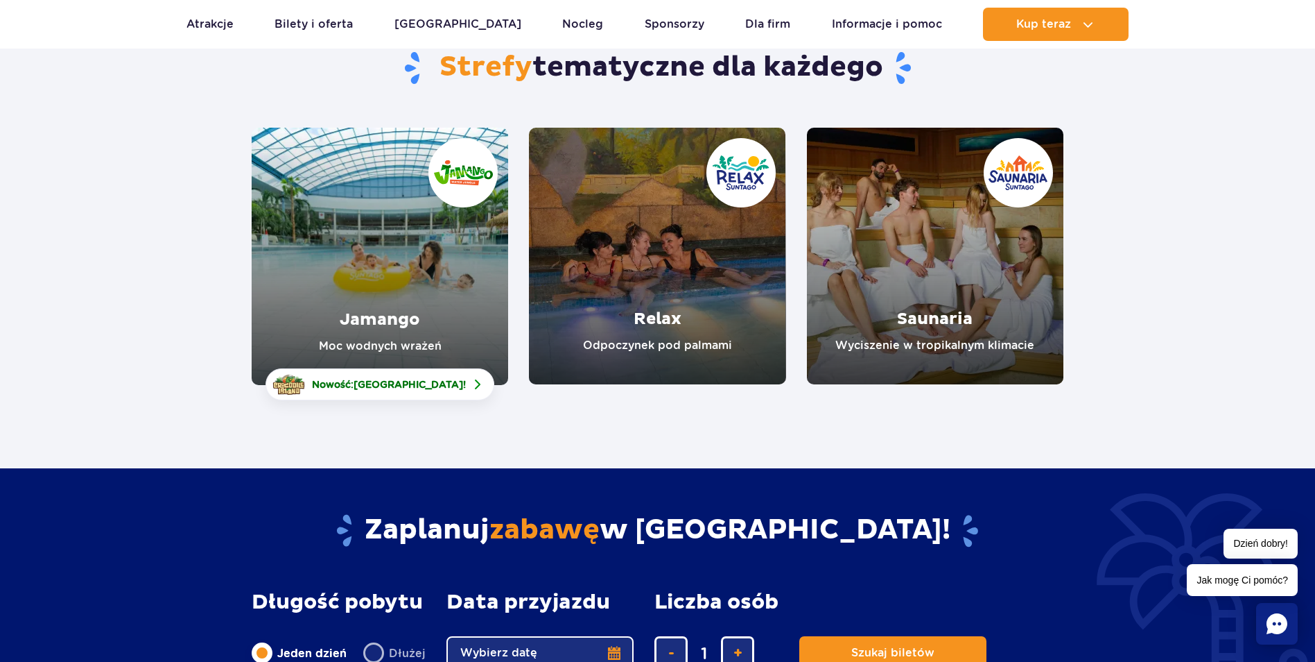
click at [964, 284] on link "Saunaria" at bounding box center [935, 256] width 257 height 257
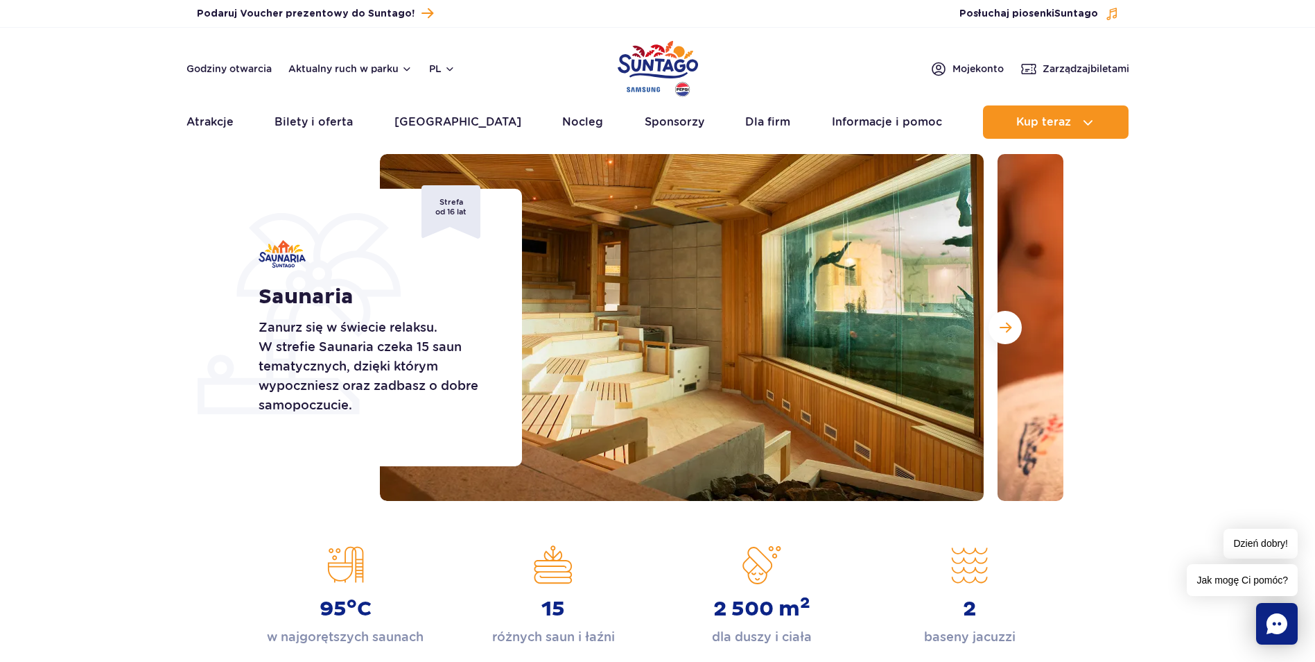
scroll to position [139, 0]
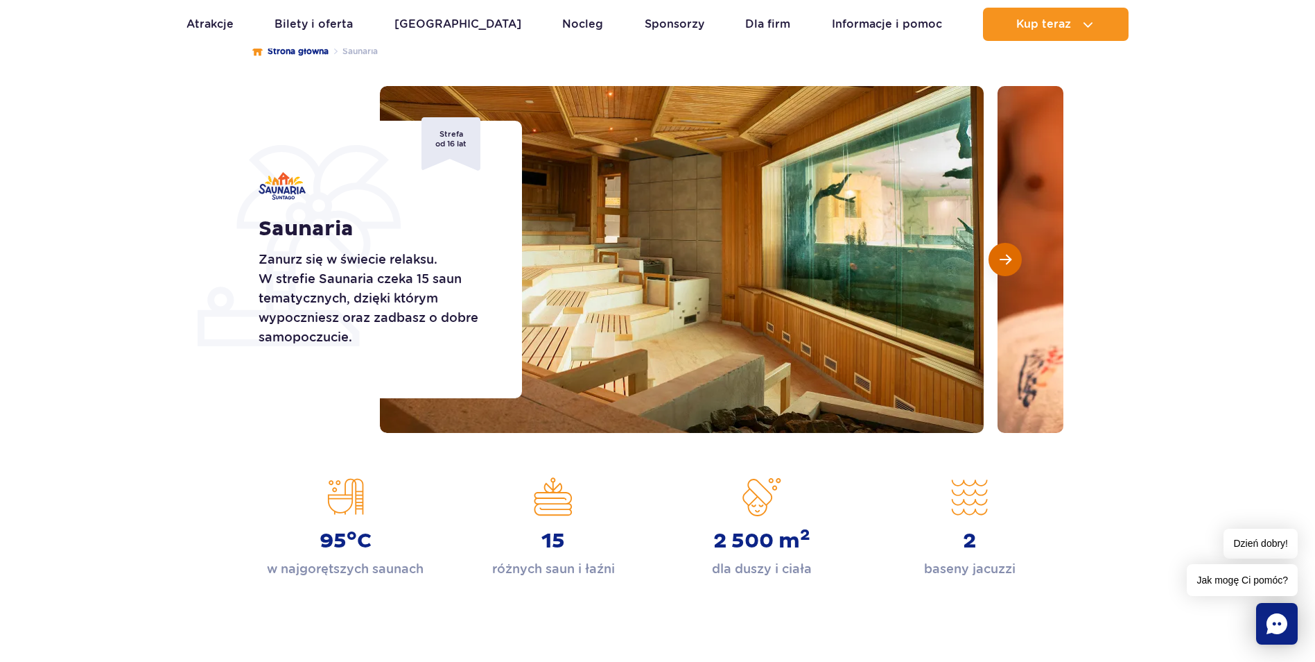
click at [1015, 257] on button "Następny slajd" at bounding box center [1005, 259] width 33 height 33
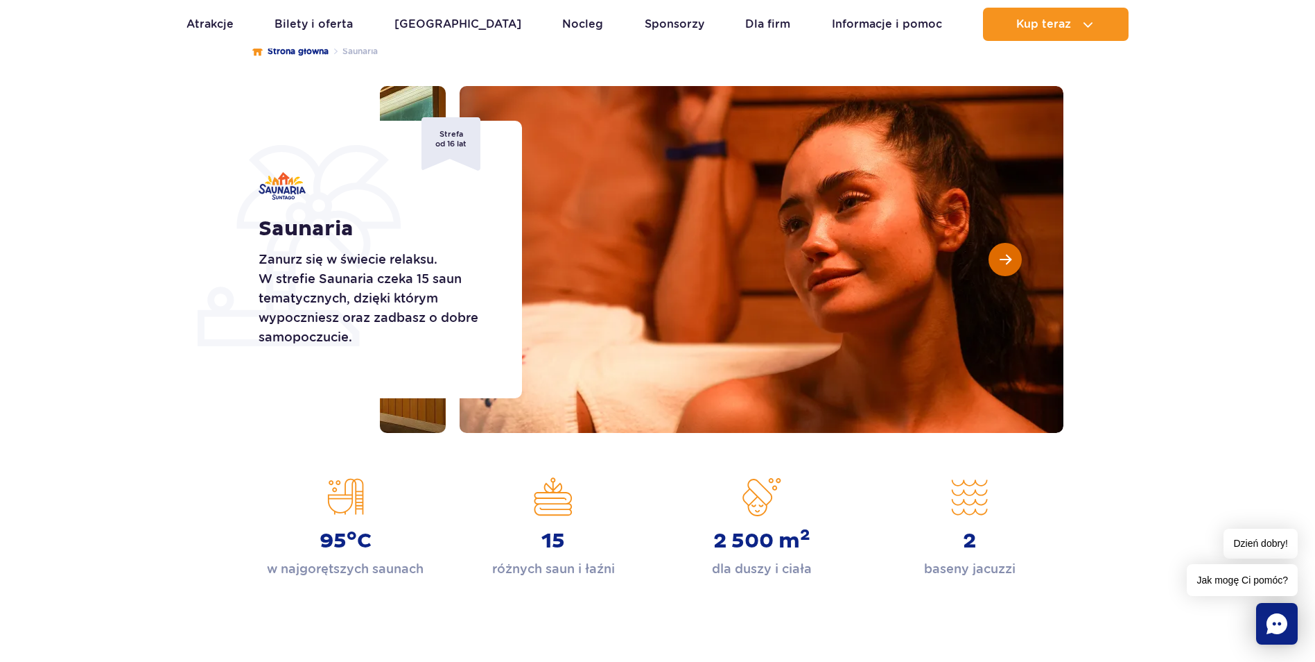
click at [1015, 256] on button "Następny slajd" at bounding box center [1005, 259] width 33 height 33
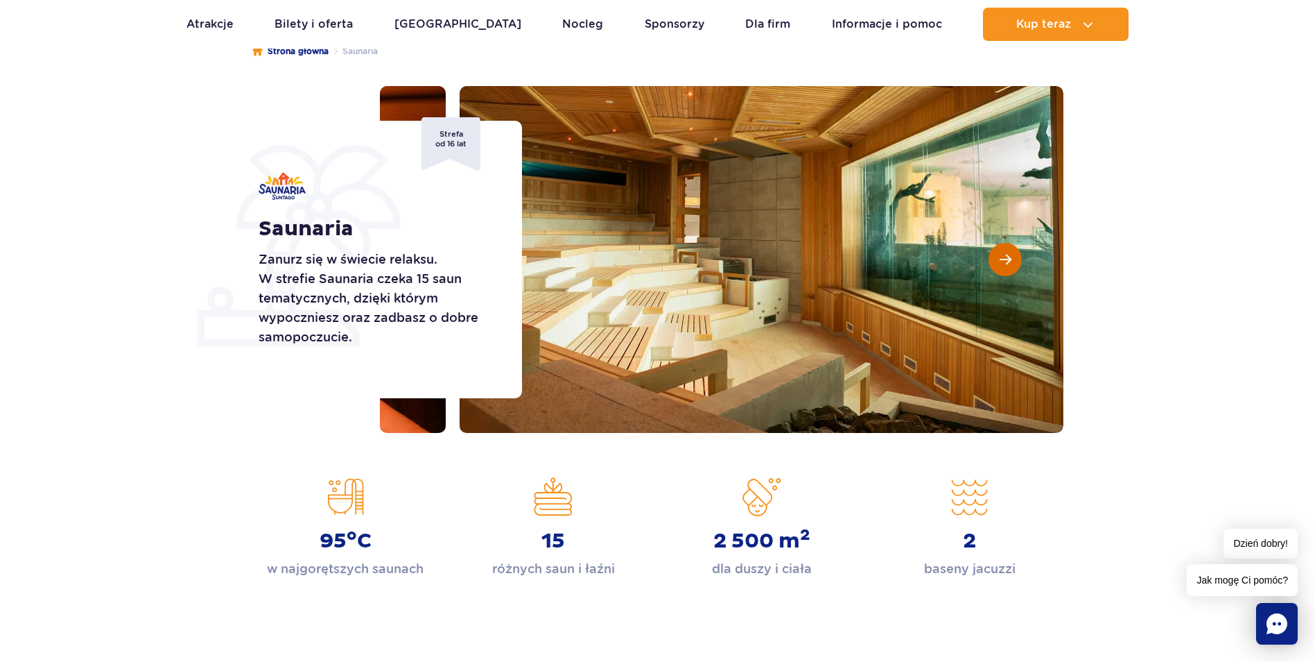
click at [1015, 256] on button "Następny slajd" at bounding box center [1005, 259] width 33 height 33
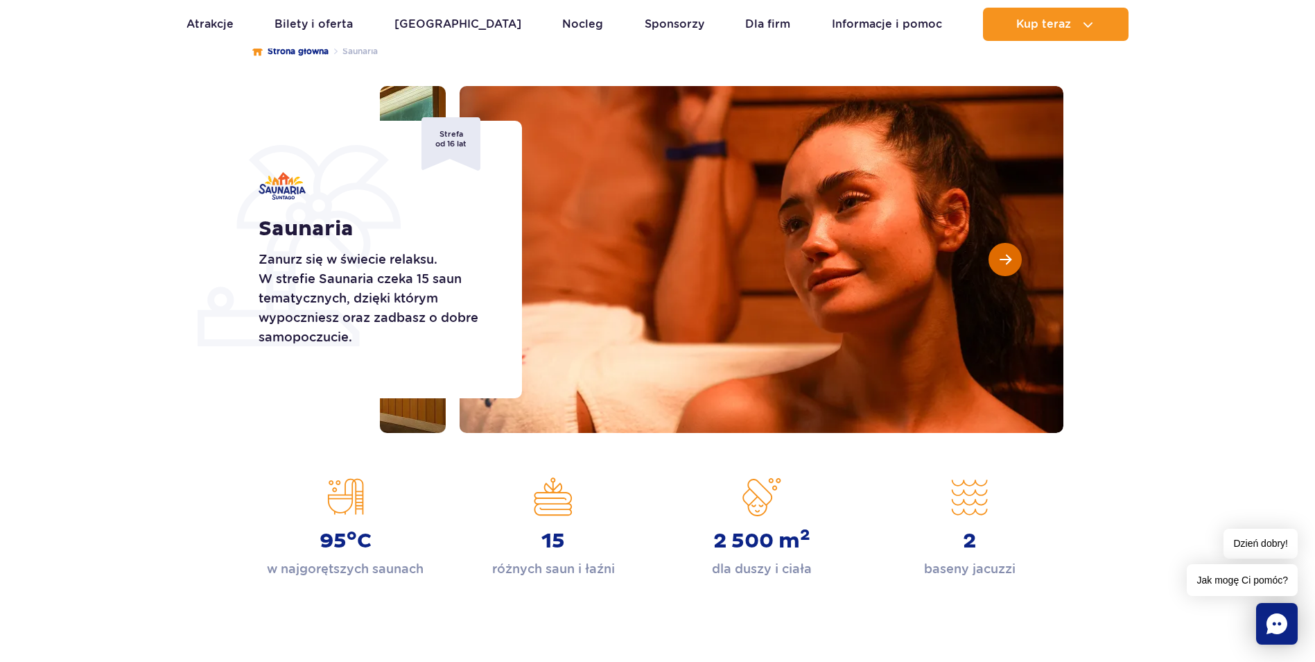
click at [1015, 256] on button "Następny slajd" at bounding box center [1005, 259] width 33 height 33
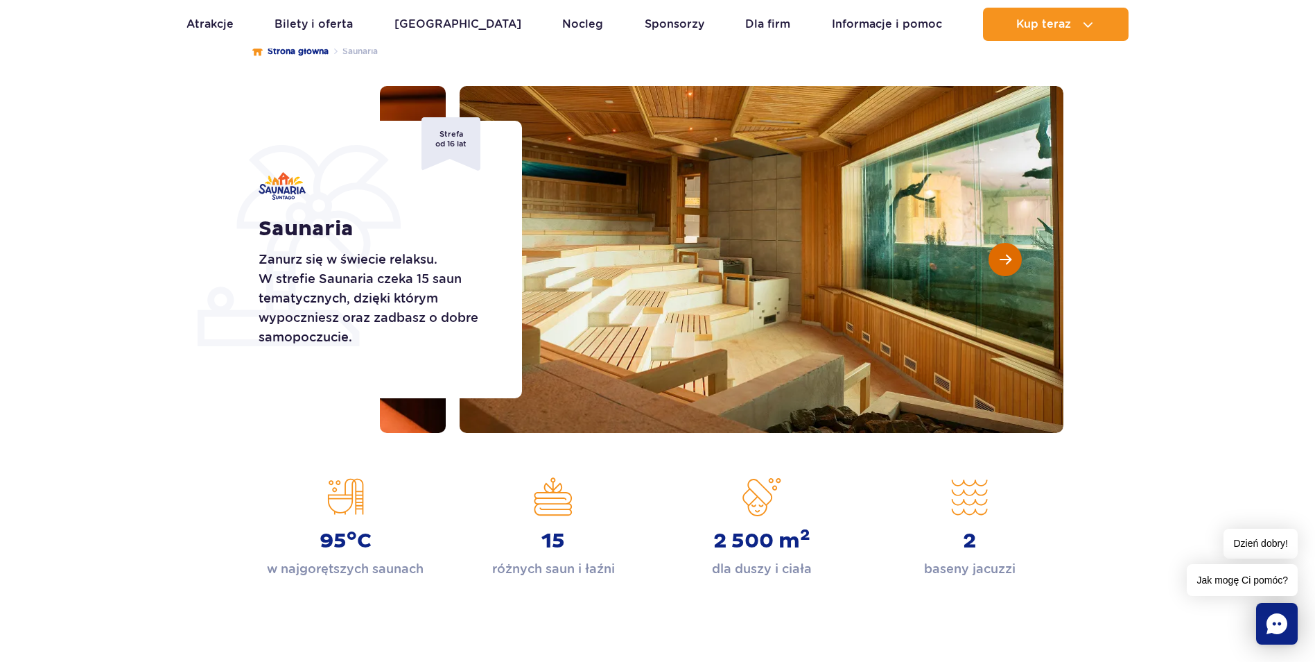
click at [1015, 256] on button "Następny slajd" at bounding box center [1005, 259] width 33 height 33
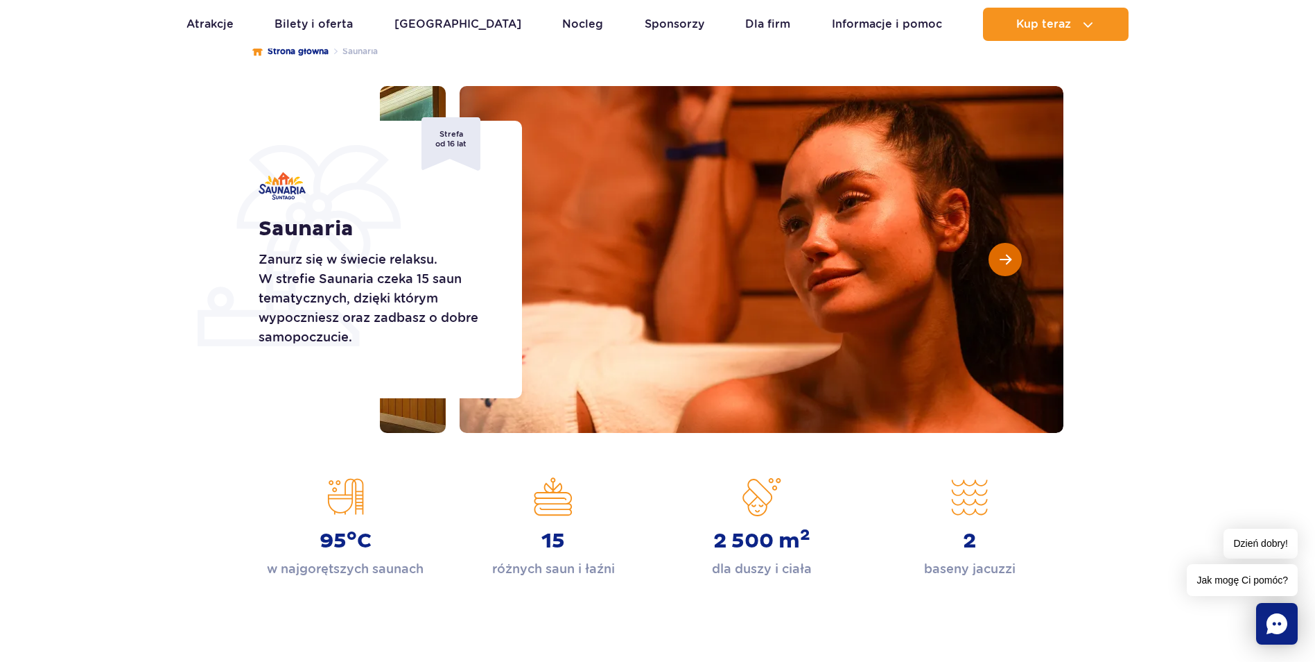
click at [1015, 256] on button "Następny slajd" at bounding box center [1005, 259] width 33 height 33
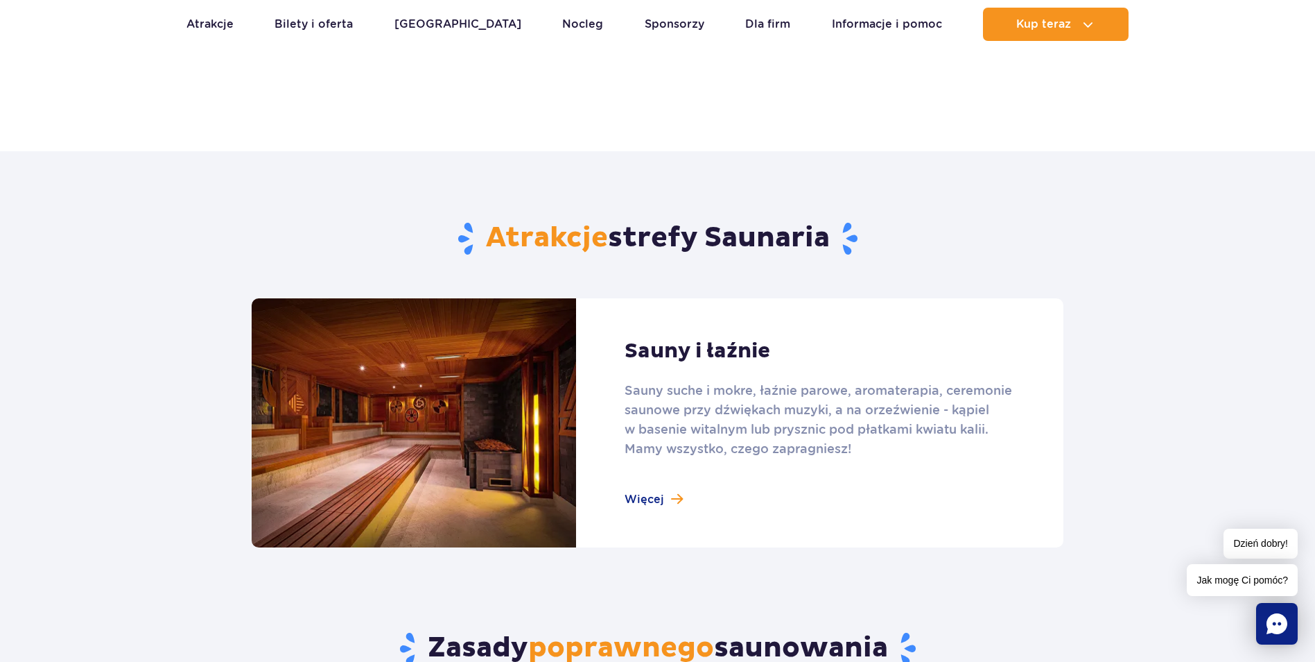
scroll to position [763, 0]
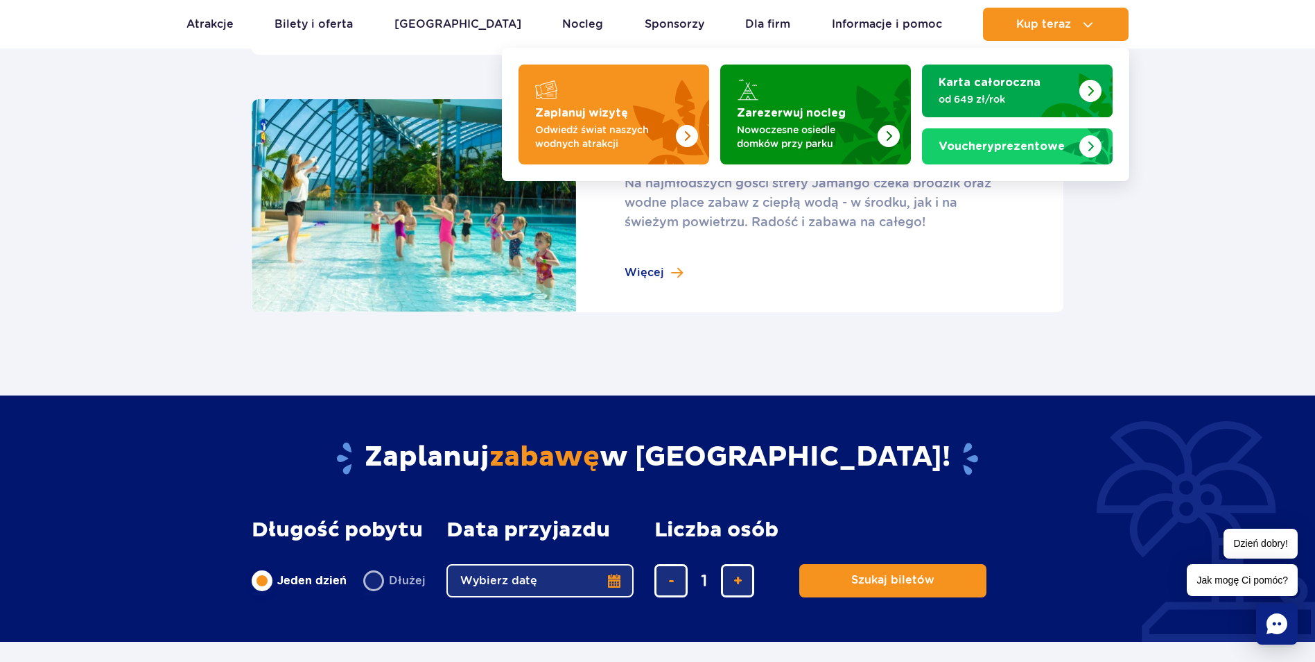
scroll to position [1942, 0]
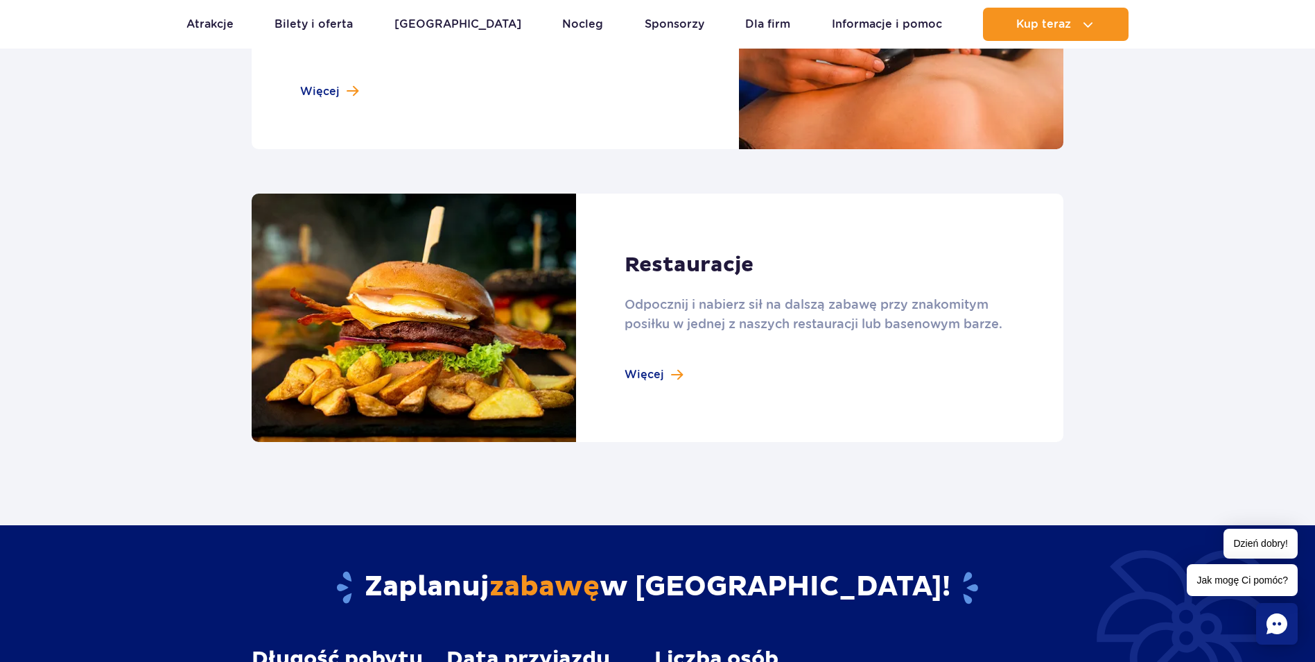
scroll to position [1318, 0]
